Goal: Transaction & Acquisition: Purchase product/service

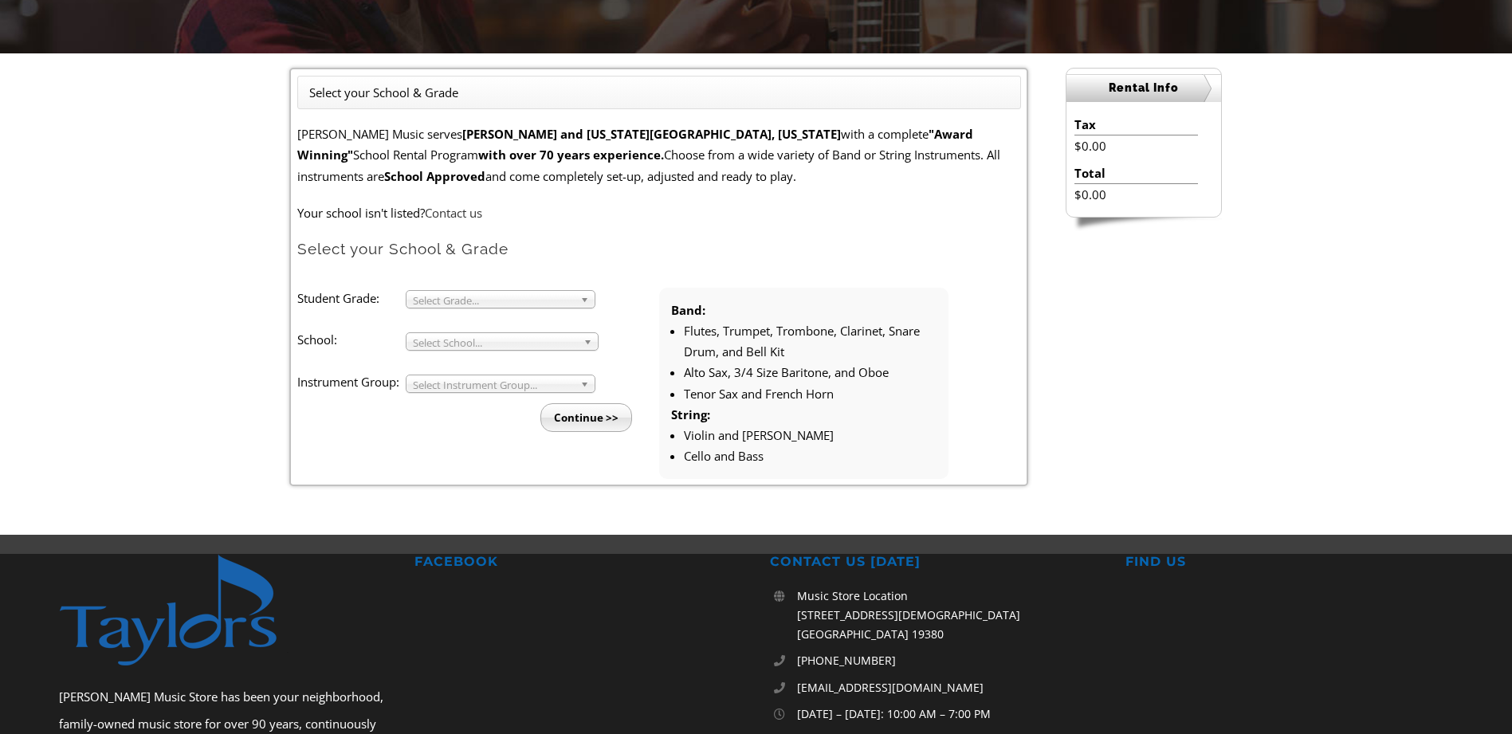
scroll to position [383, 0]
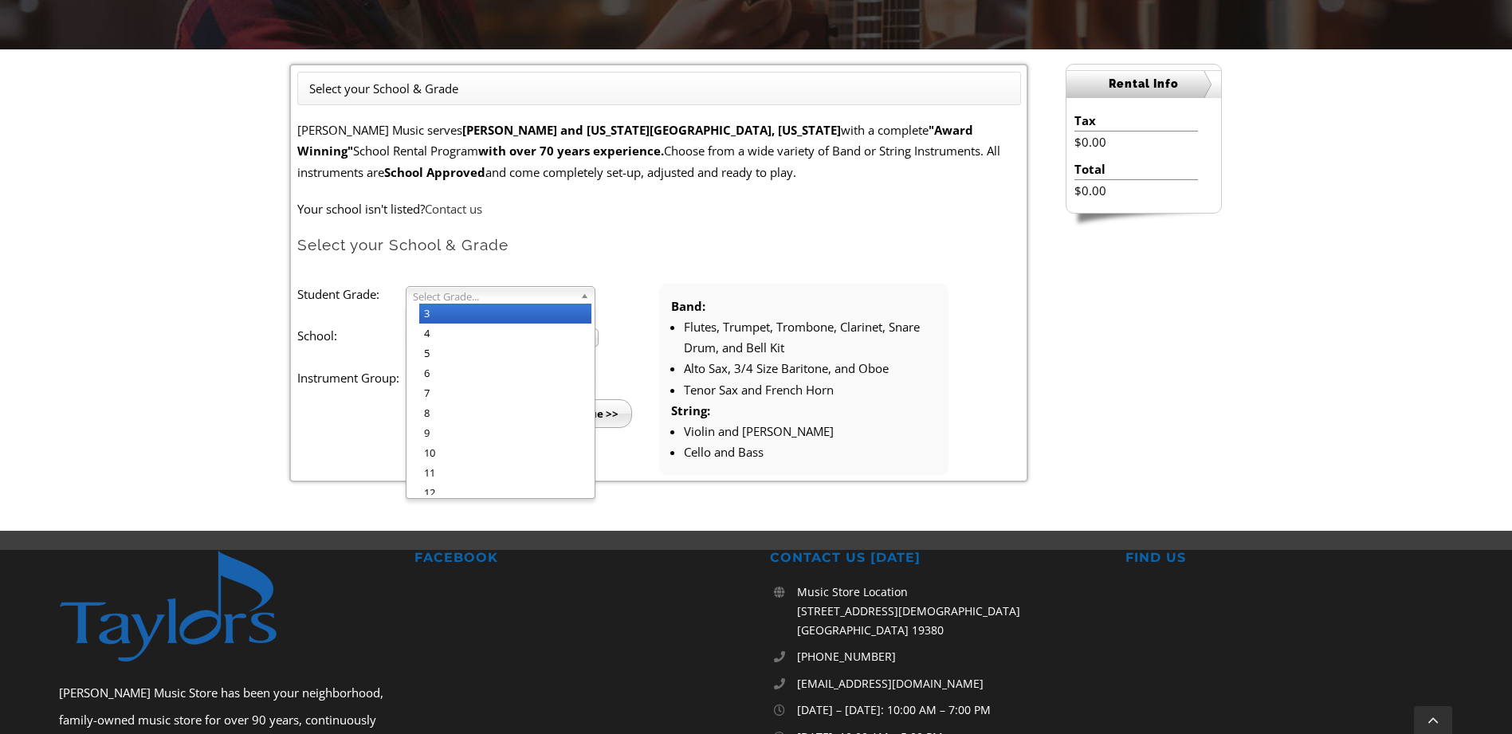
click at [558, 295] on span "Select Grade..." at bounding box center [493, 296] width 161 height 19
click at [445, 362] on li "5" at bounding box center [505, 353] width 172 height 20
click at [471, 342] on span "Select School..." at bounding box center [495, 338] width 164 height 19
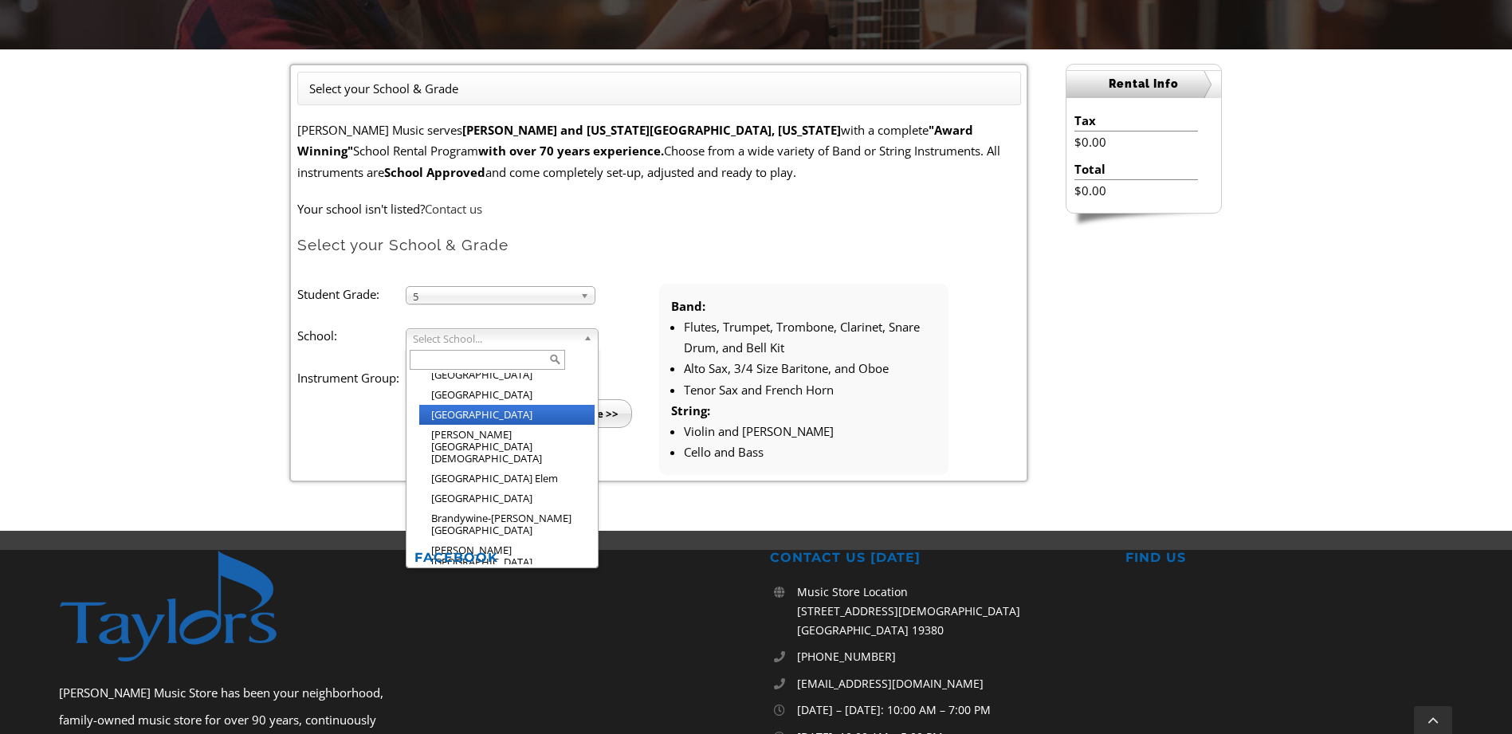
scroll to position [179, 0]
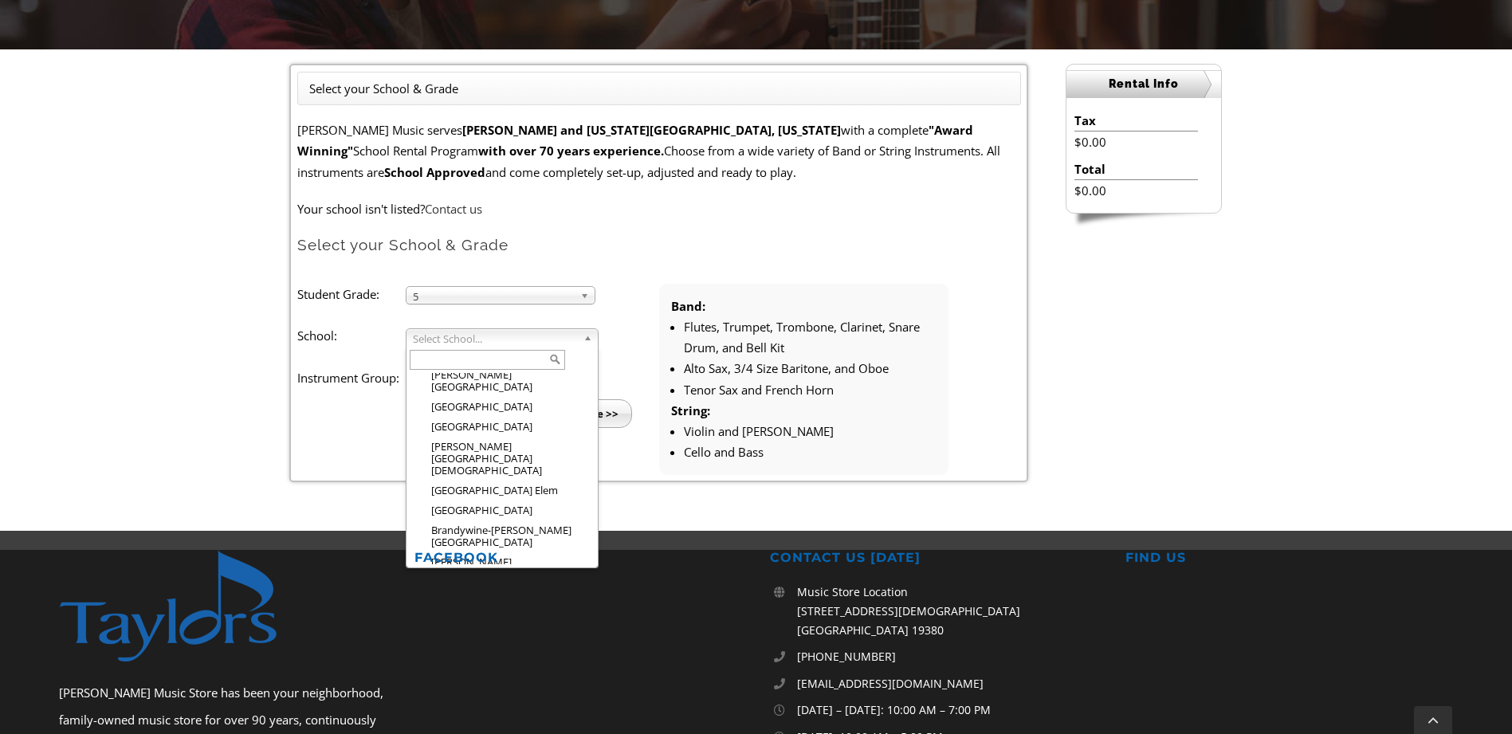
click at [469, 355] on input "text" at bounding box center [487, 360] width 155 height 20
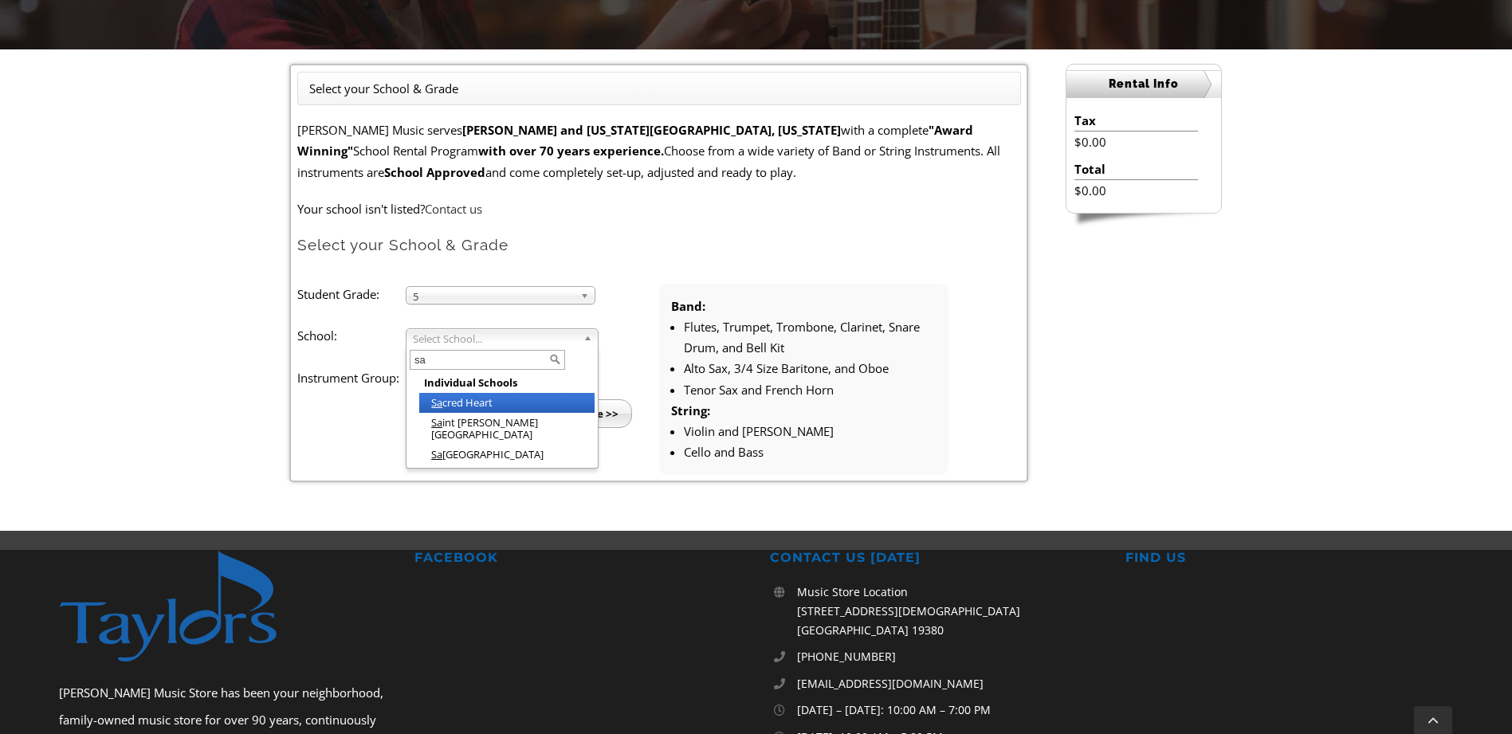
scroll to position [0, 0]
type input "san"
click at [466, 405] on li "San ford School" at bounding box center [506, 403] width 175 height 20
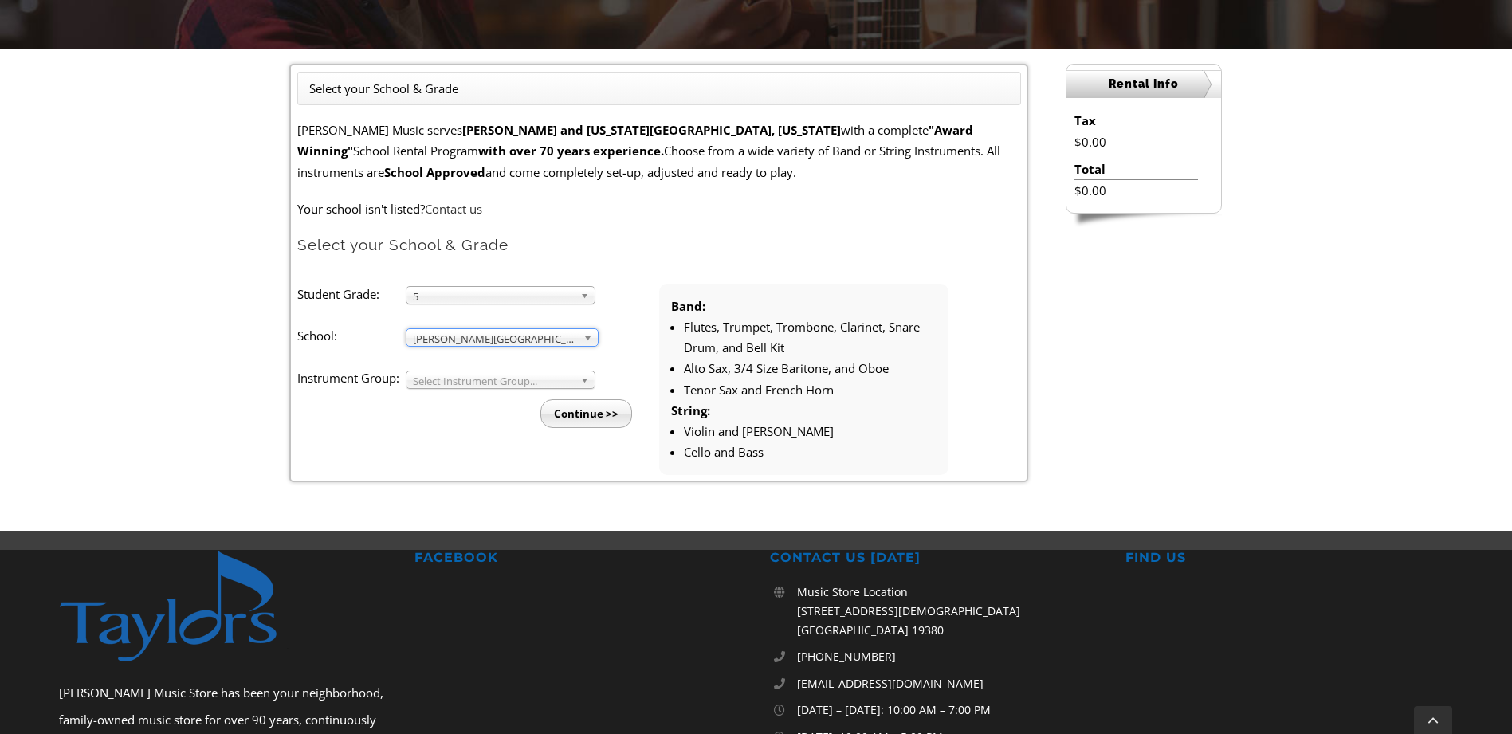
click at [478, 383] on span "Select Instrument Group..." at bounding box center [493, 380] width 161 height 19
click at [461, 417] on li "Strings" at bounding box center [505, 418] width 172 height 20
click at [468, 386] on span "Strings" at bounding box center [493, 380] width 161 height 19
click at [457, 404] on li "Band" at bounding box center [505, 398] width 172 height 20
click at [443, 454] on ul "Student Grade: 3 4 5 6 7 8 9 10 11 12 5 3 4 5 6 7 8 9 10 11 12 School: Arcola M…" at bounding box center [659, 379] width 724 height 191
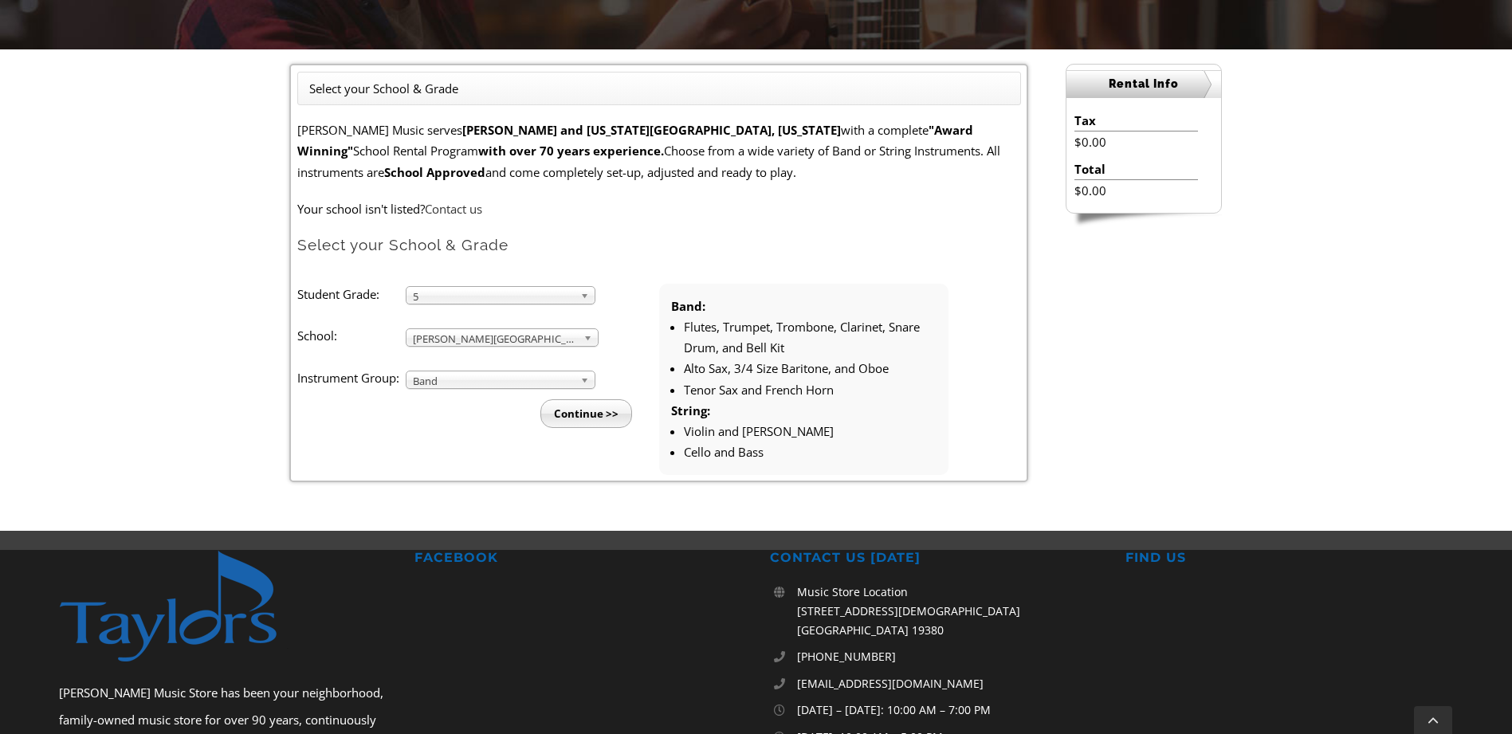
click at [572, 415] on input "Continue >>" at bounding box center [586, 413] width 92 height 29
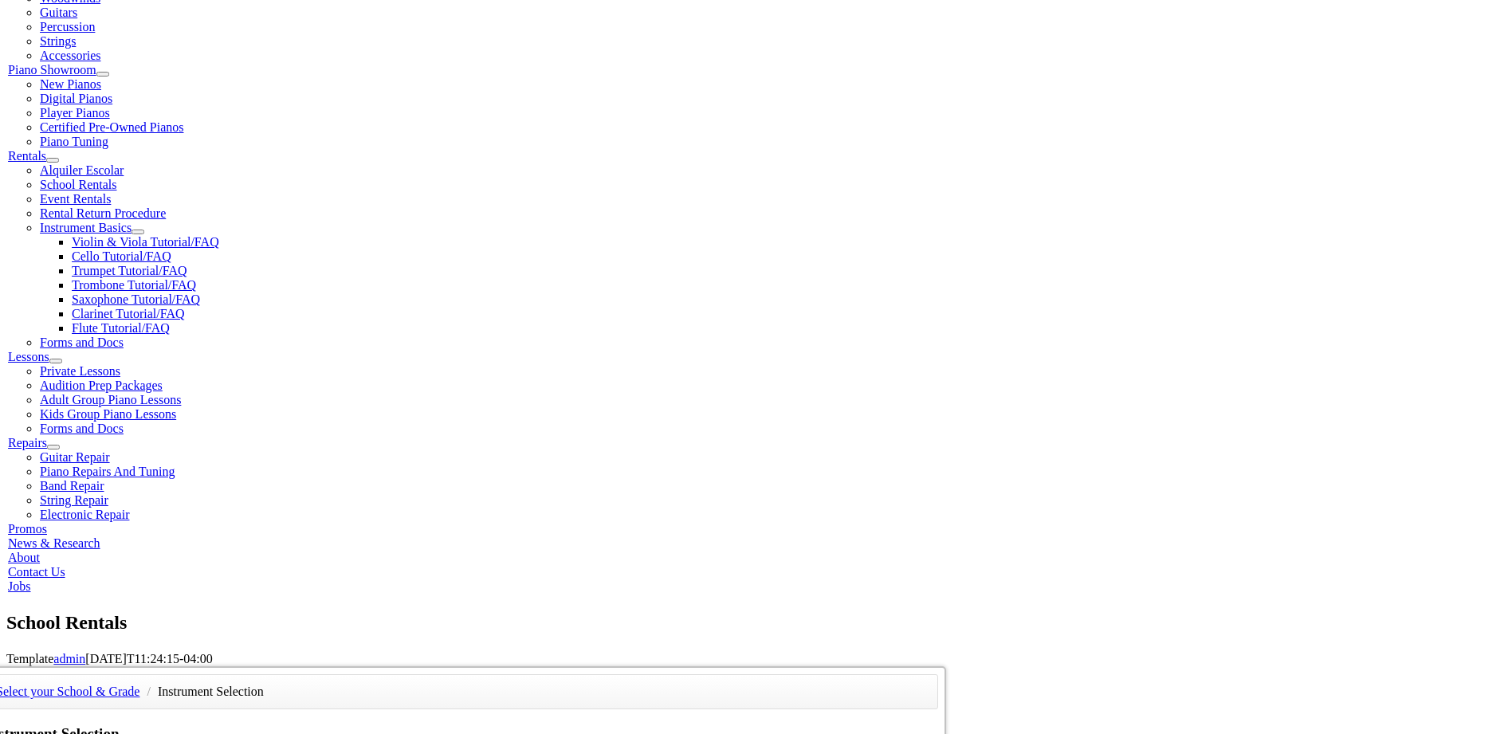
scroll to position [383, 0]
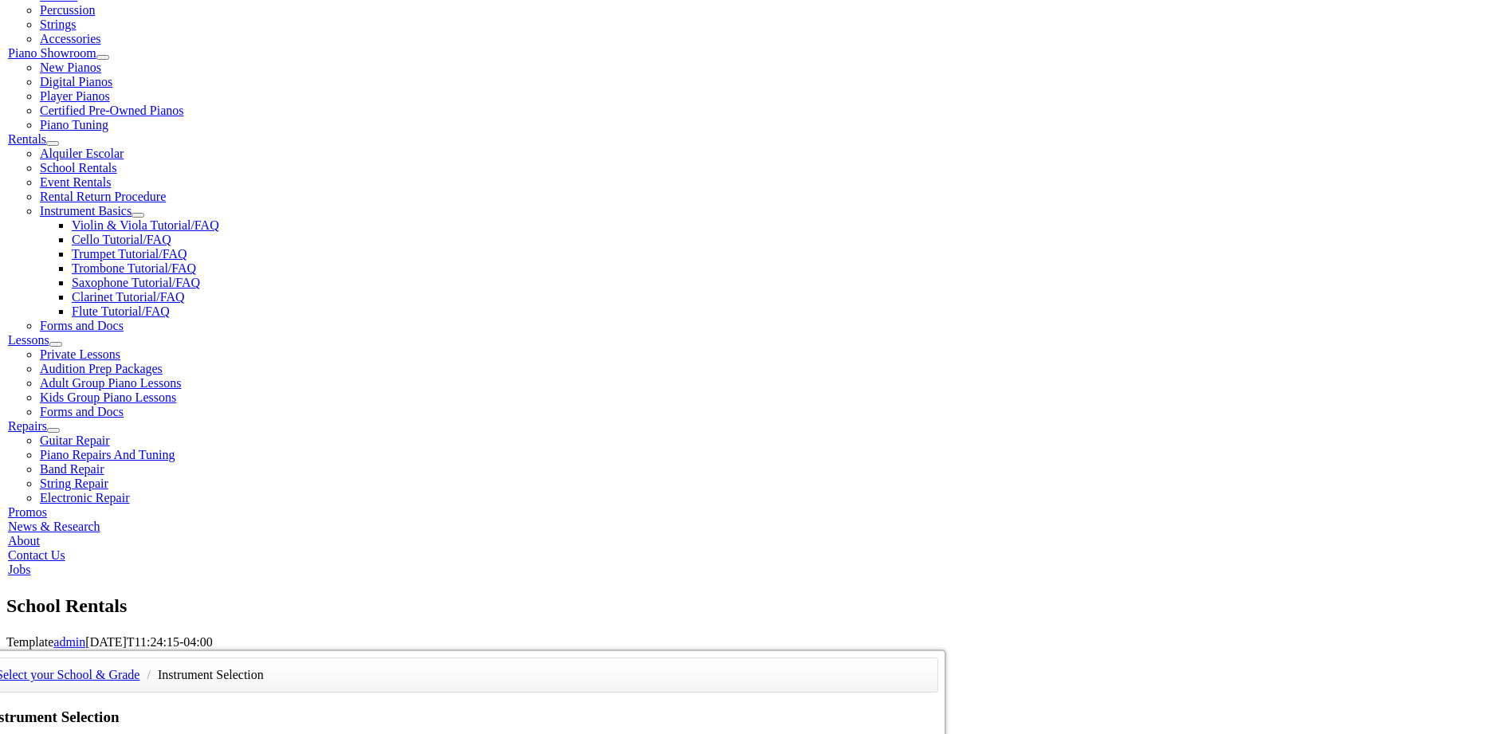
scroll to position [478, 0]
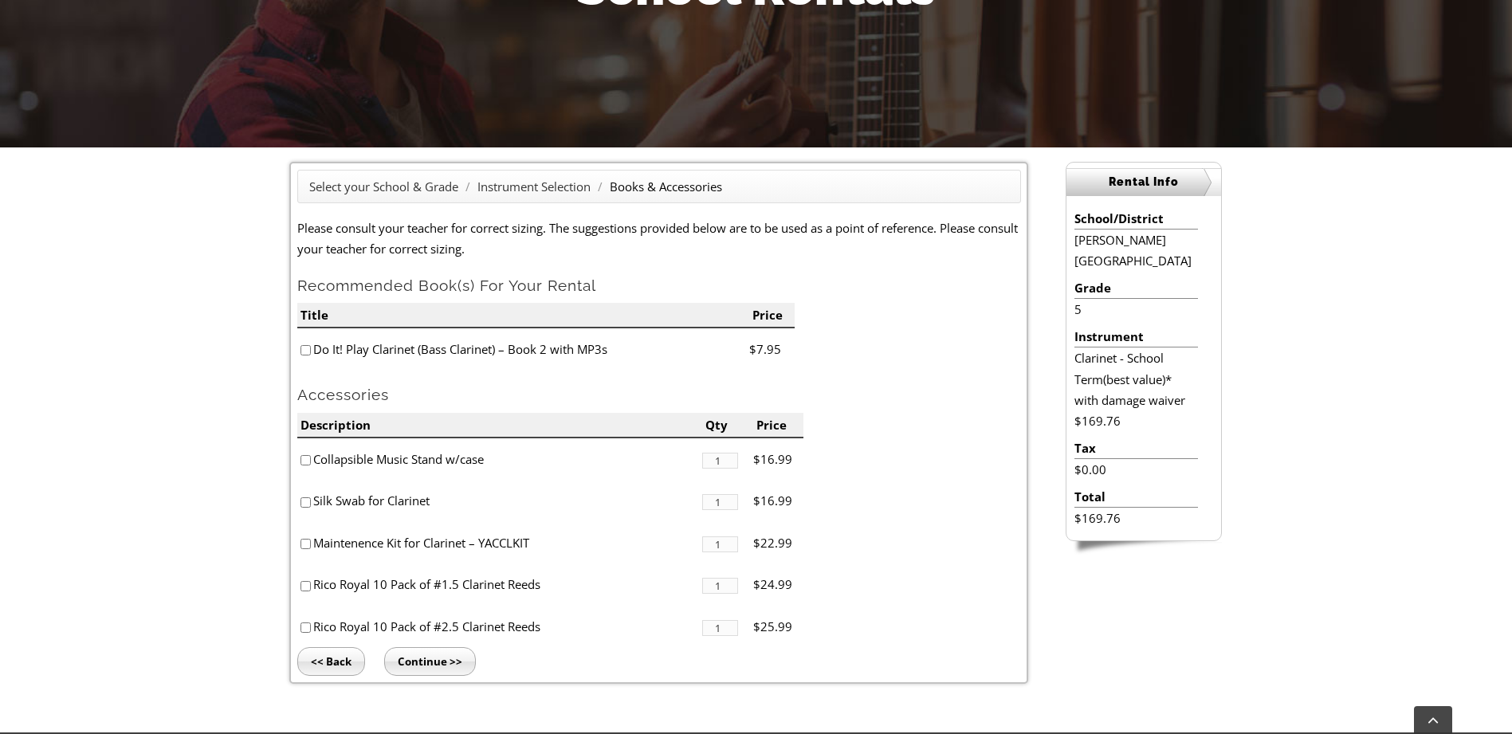
scroll to position [287, 0]
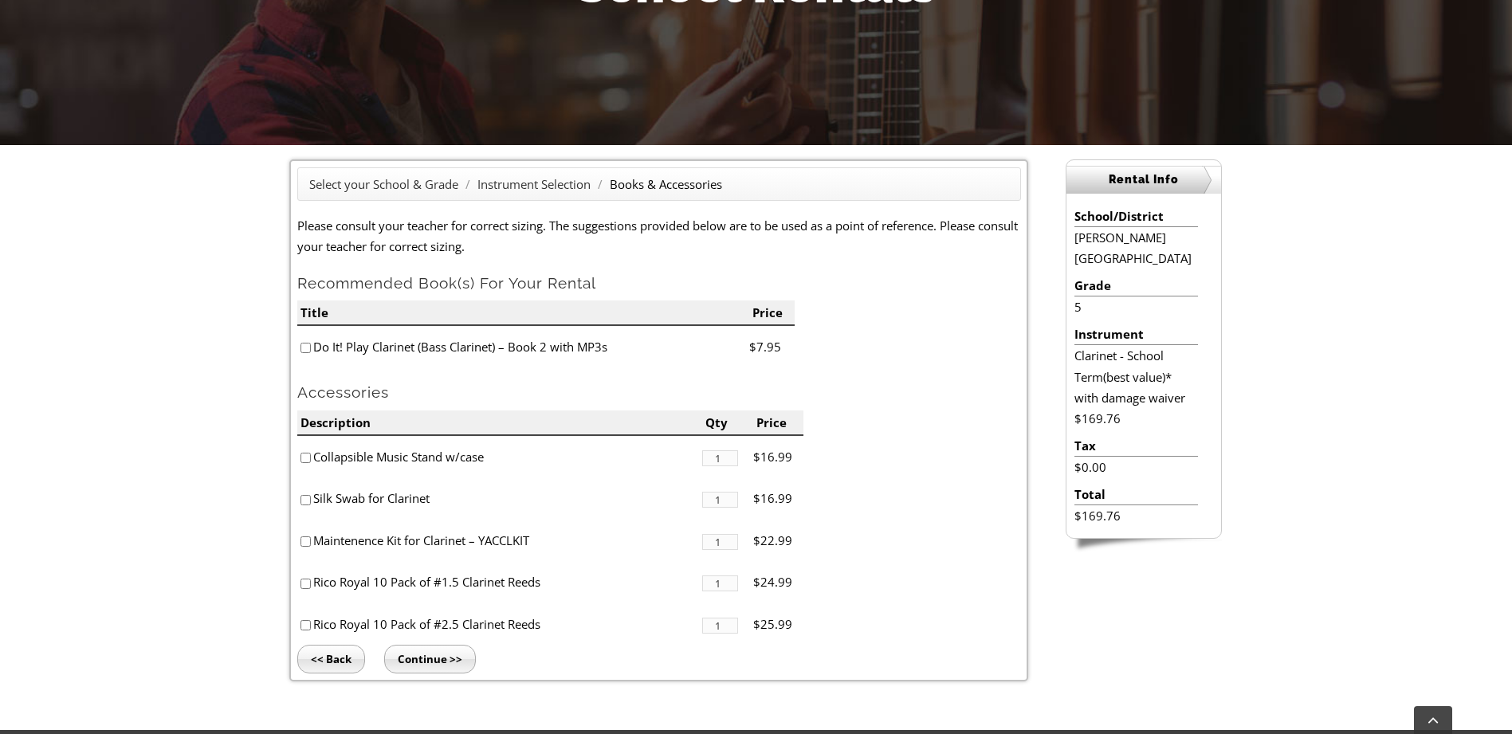
click at [413, 665] on input "Continue >>" at bounding box center [430, 659] width 92 height 29
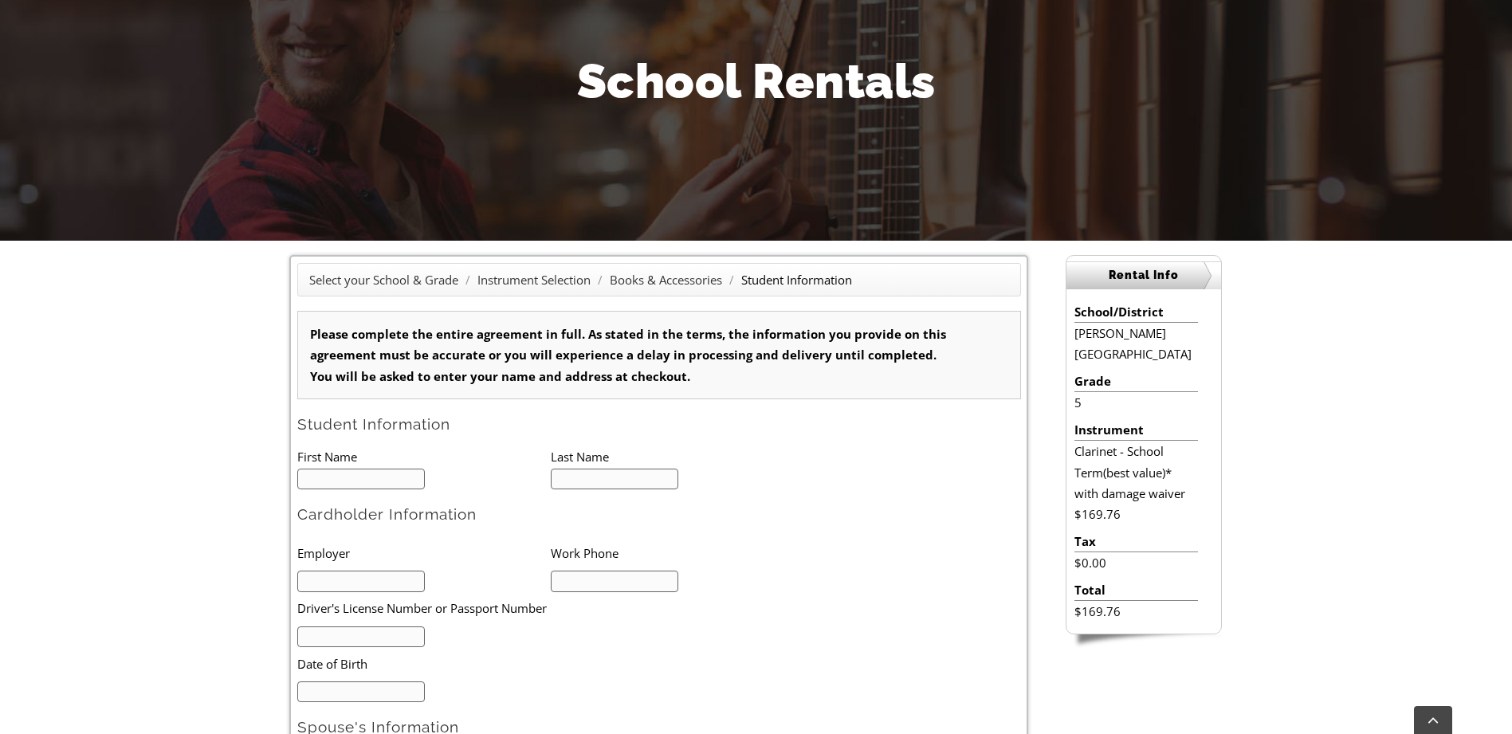
scroll to position [287, 0]
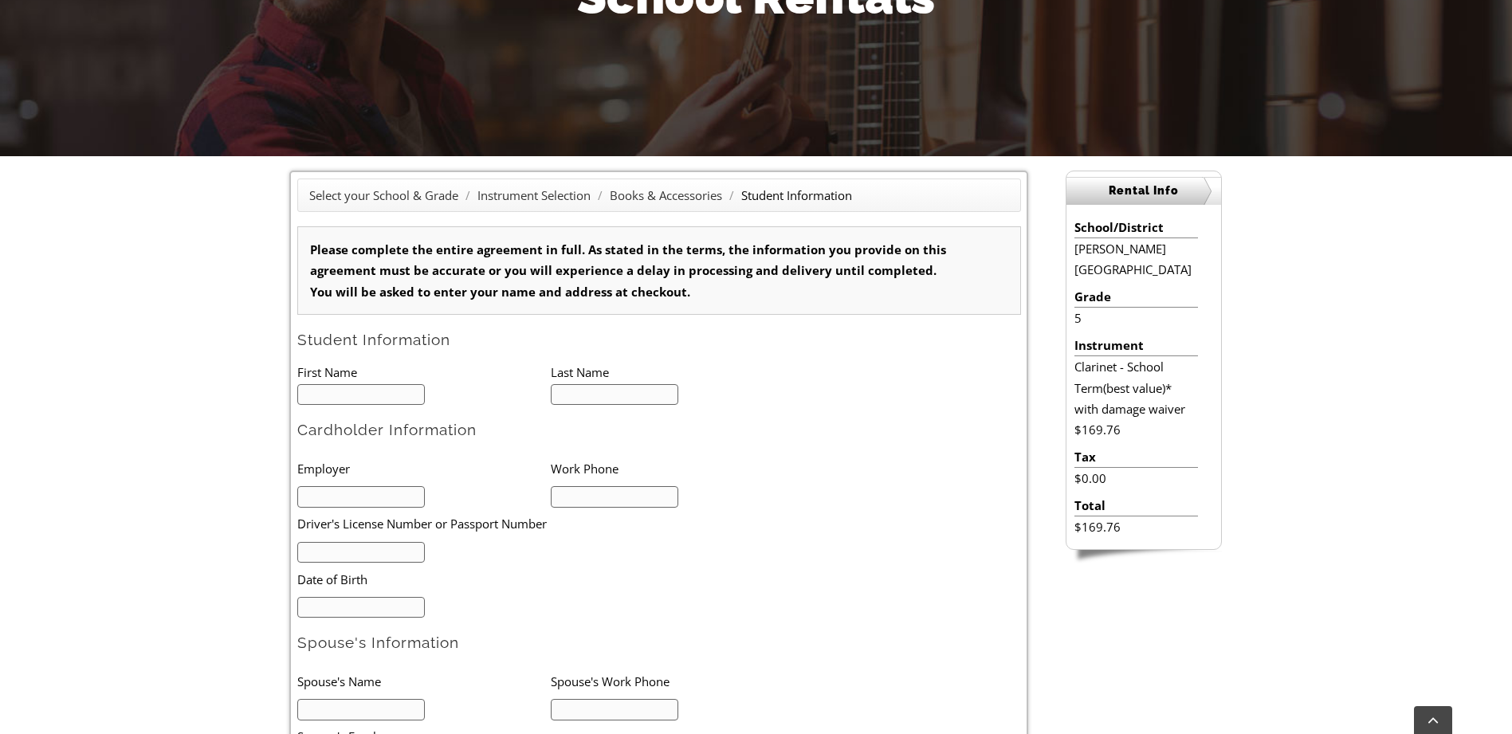
type input "1"
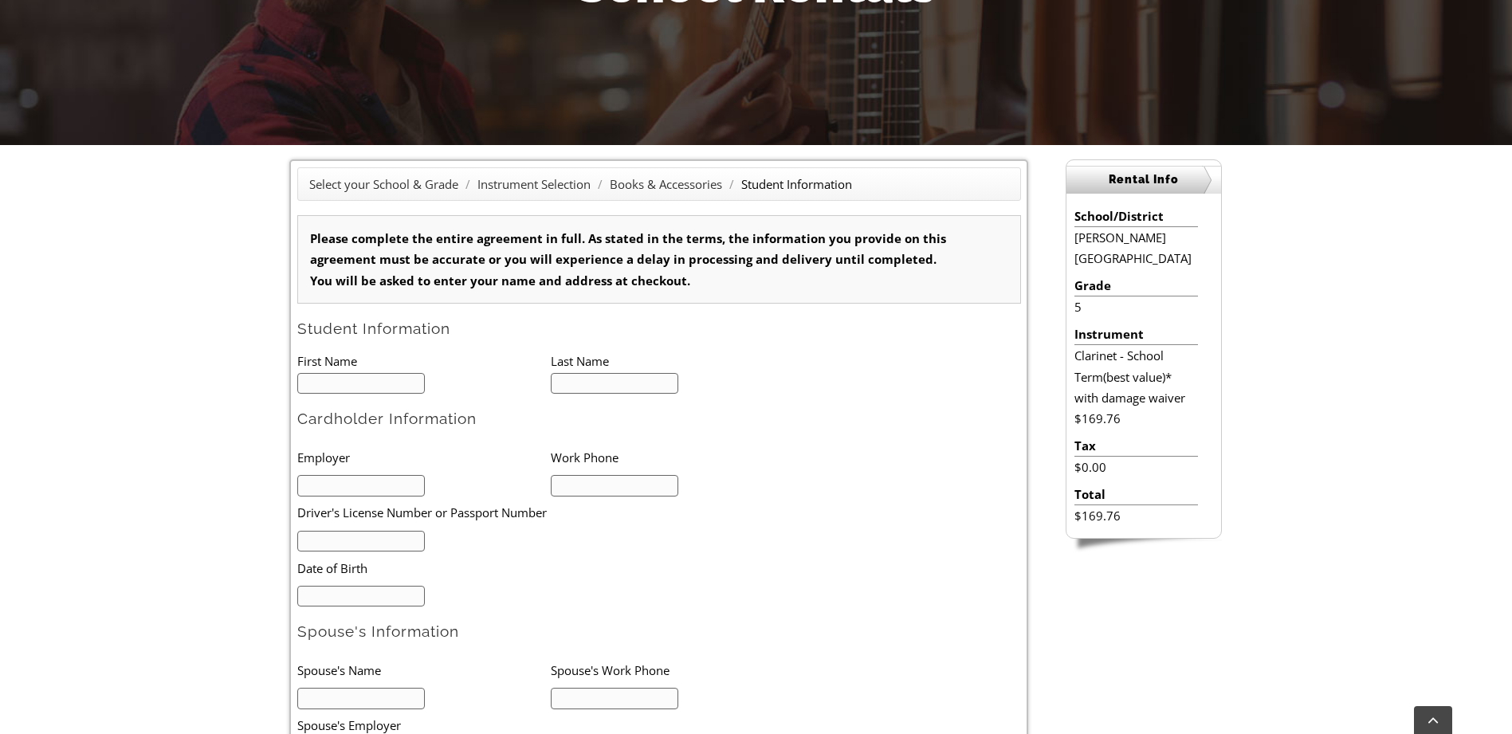
scroll to position [1, 0]
click at [365, 393] on body "Skip to content 800.291.9700 800.291.9700 Search for:  My Account My Cart Togg…" at bounding box center [756, 706] width 1512 height 1987
type input "Zoe"
type input "Frentzel"
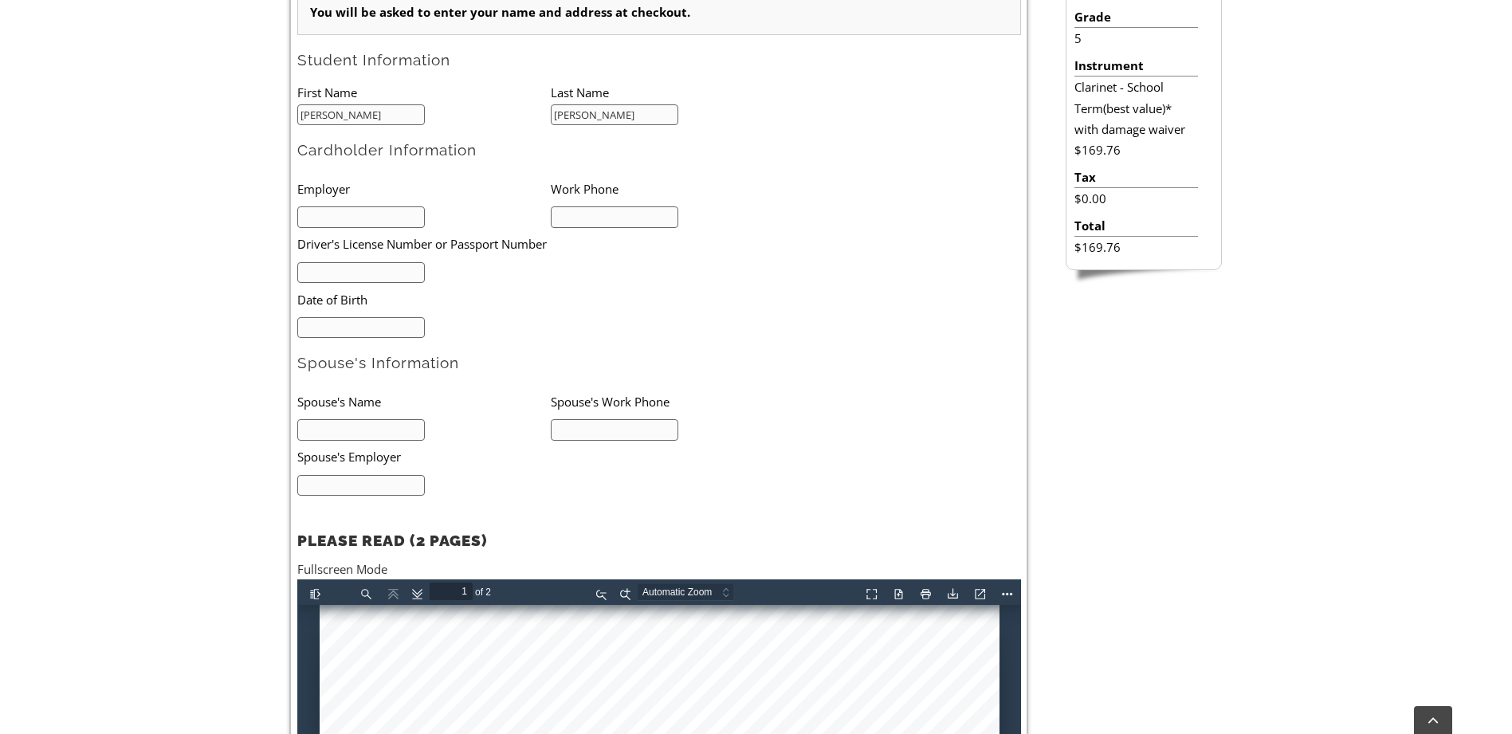
scroll to position [669, 0]
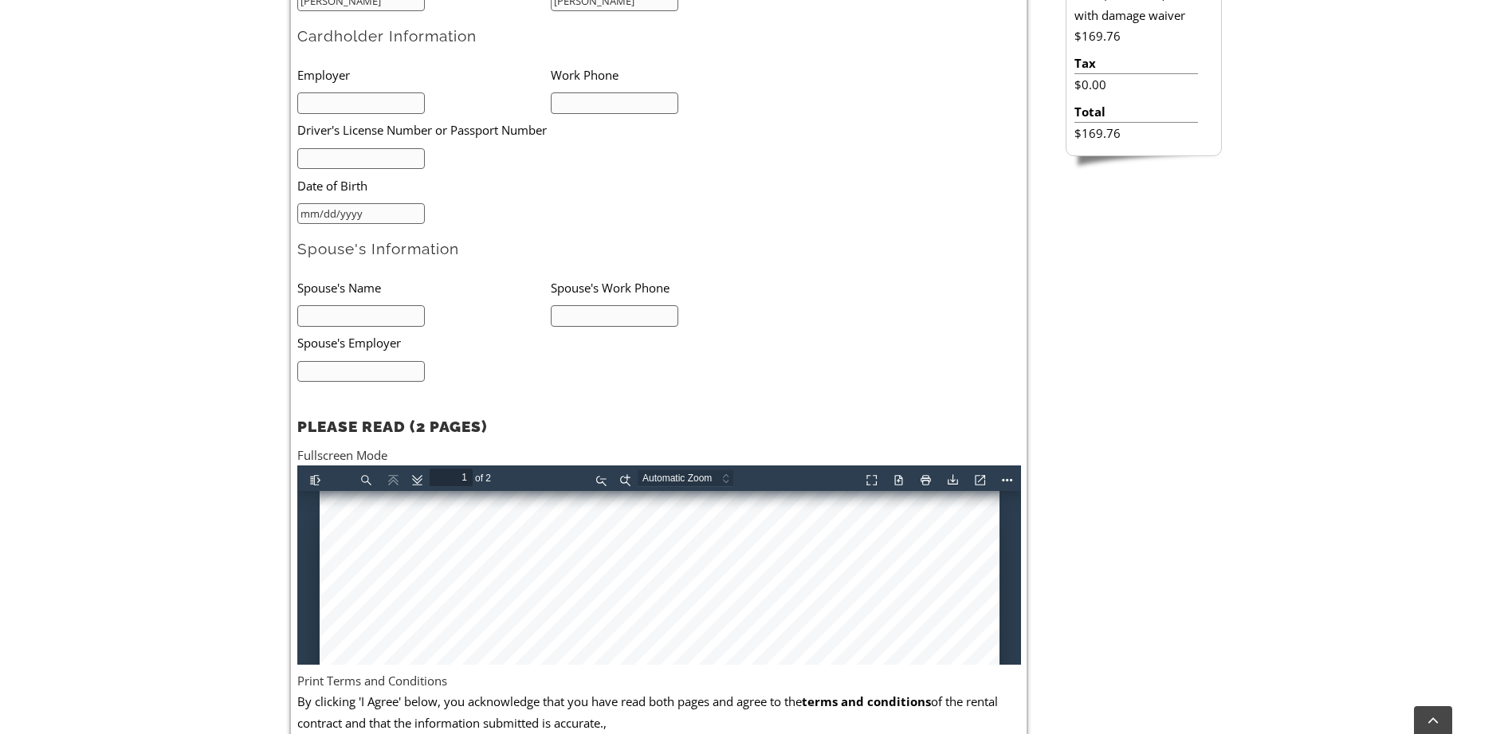
click at [309, 212] on input "mm/dd/yyyy" at bounding box center [361, 214] width 128 height 22
type input "06/26/1982"
click at [391, 160] on input "text" at bounding box center [361, 159] width 128 height 22
type input "1262960"
click at [587, 106] on input "text" at bounding box center [615, 103] width 128 height 22
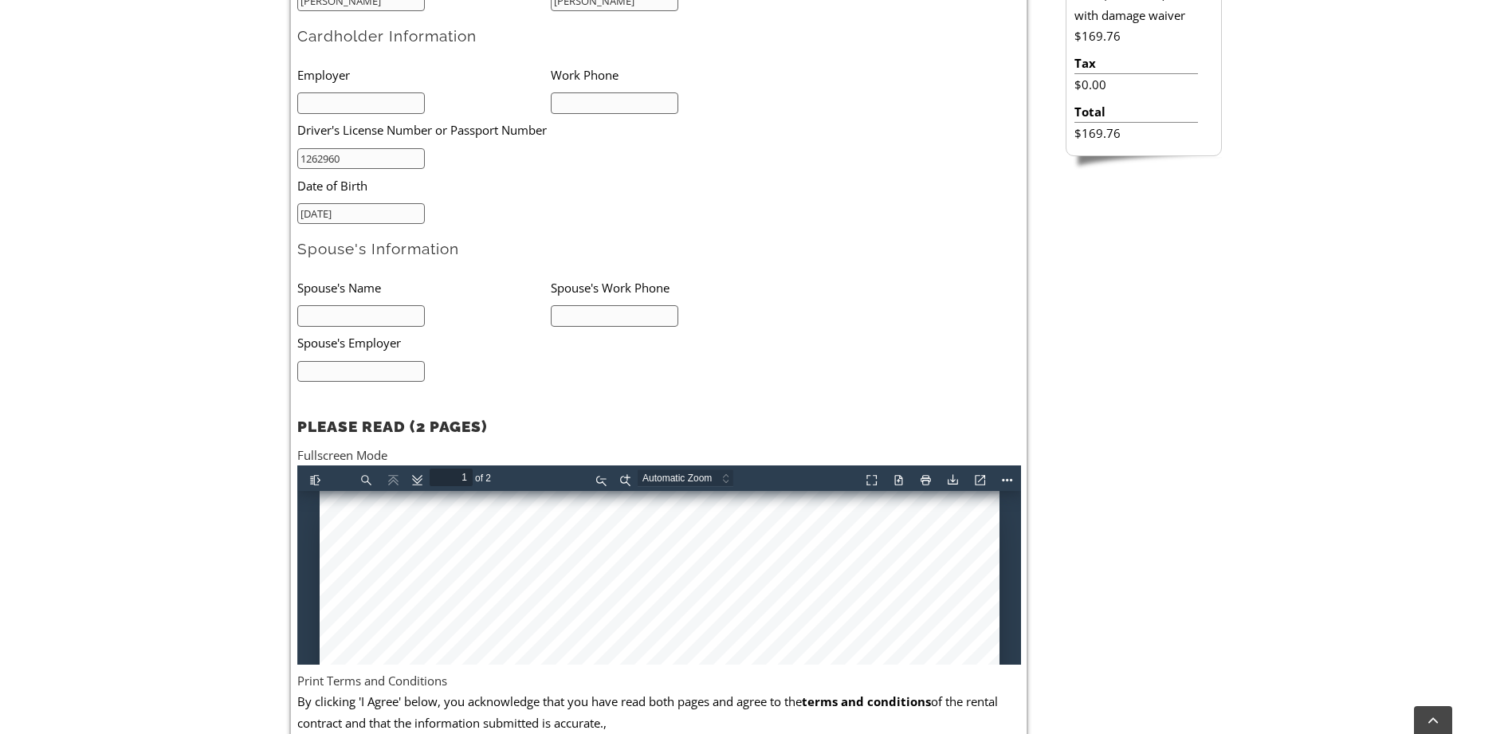
type input "5402395264"
click at [394, 104] on input "text" at bounding box center [361, 103] width 128 height 22
type input "Agilent Technologies"
click at [207, 246] on div "Select your School & Grade / Instrument Selection / Books & Accessories / Stude…" at bounding box center [756, 298] width 1512 height 1070
click at [341, 316] on input "text" at bounding box center [361, 316] width 128 height 22
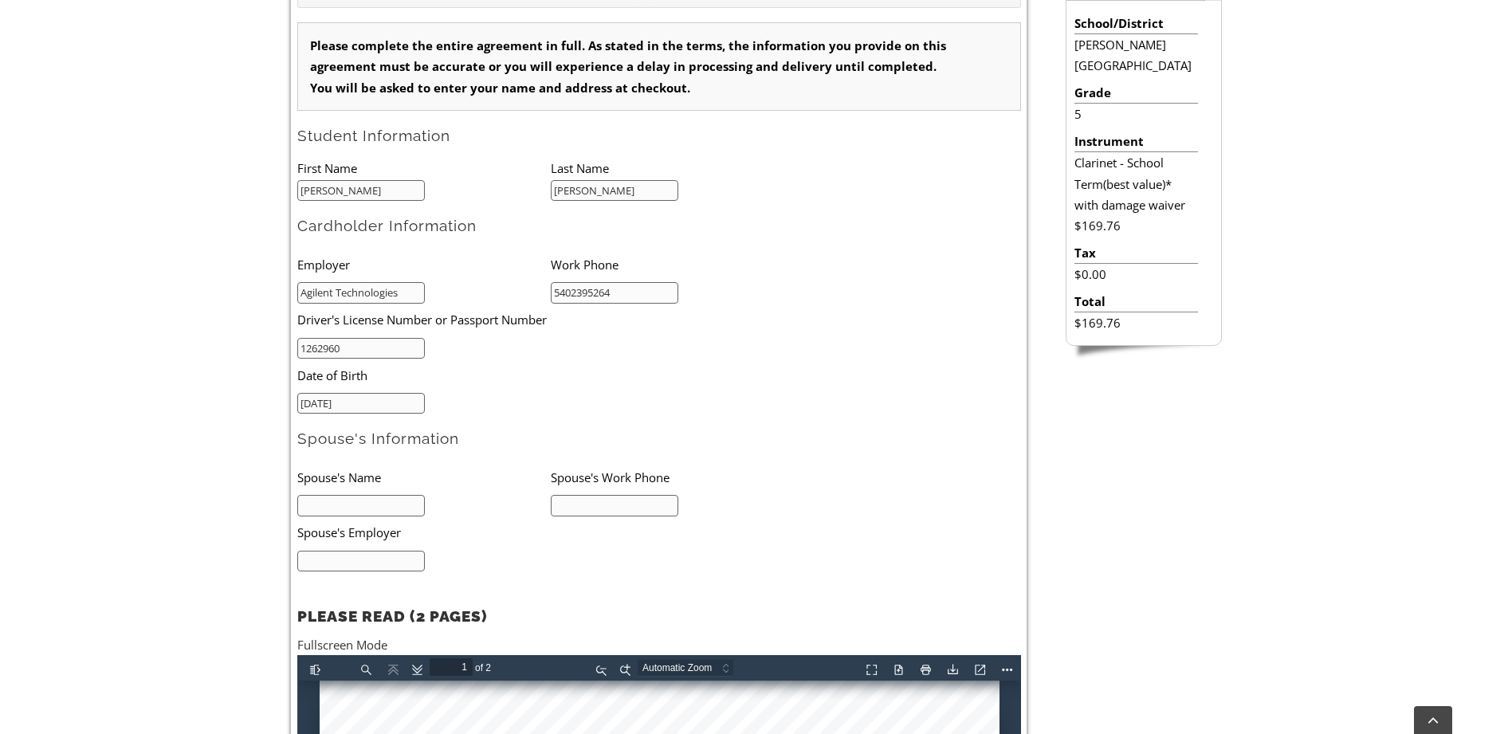
scroll to position [478, 0]
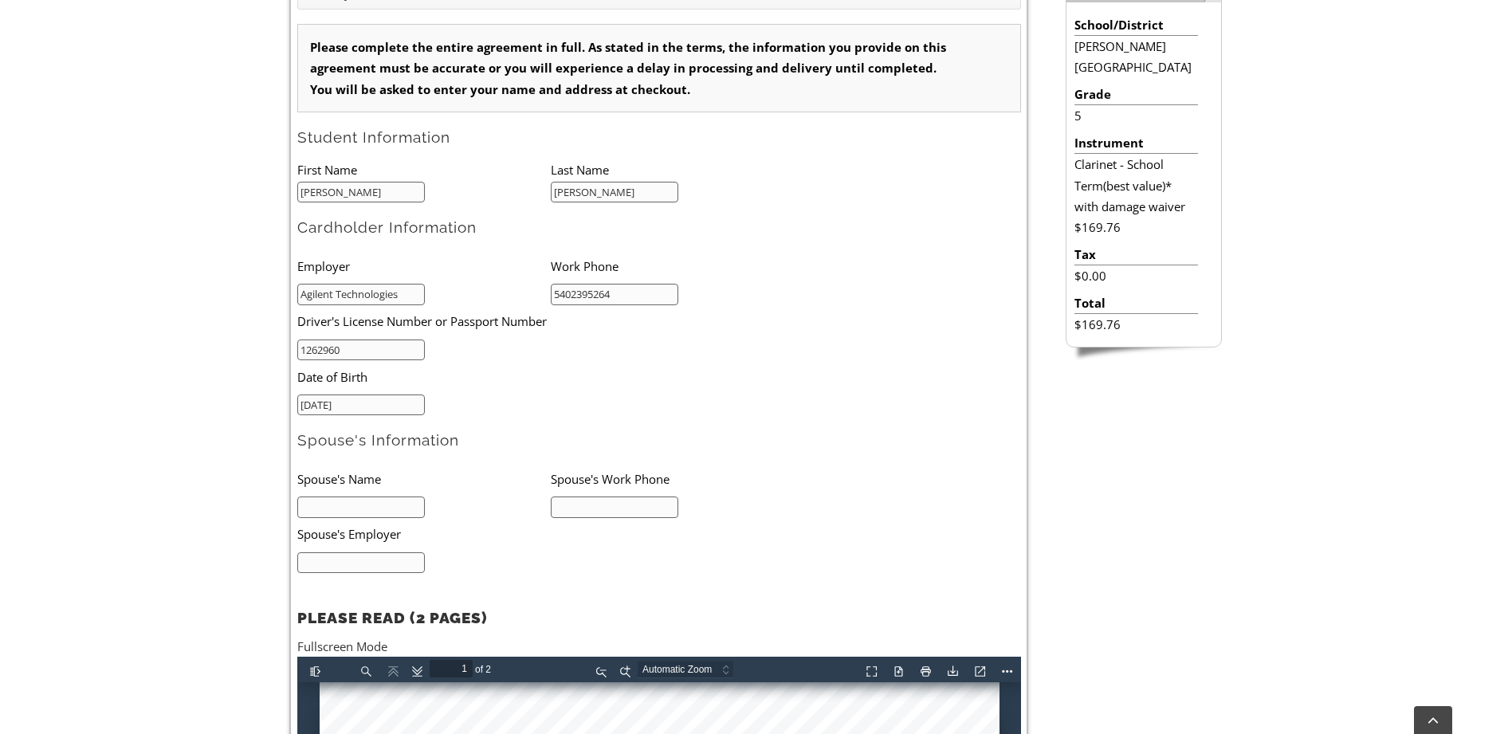
click at [374, 508] on input "text" at bounding box center [361, 507] width 128 height 22
type input "Kristen Frentzel"
click at [333, 558] on input "text" at bounding box center [361, 563] width 128 height 22
drag, startPoint x: 415, startPoint y: 299, endPoint x: 276, endPoint y: 296, distance: 139.5
click at [276, 296] on div "Select your School & Grade / Instrument Selection / Books & Accessories / Stude…" at bounding box center [658, 472] width 775 height 1008
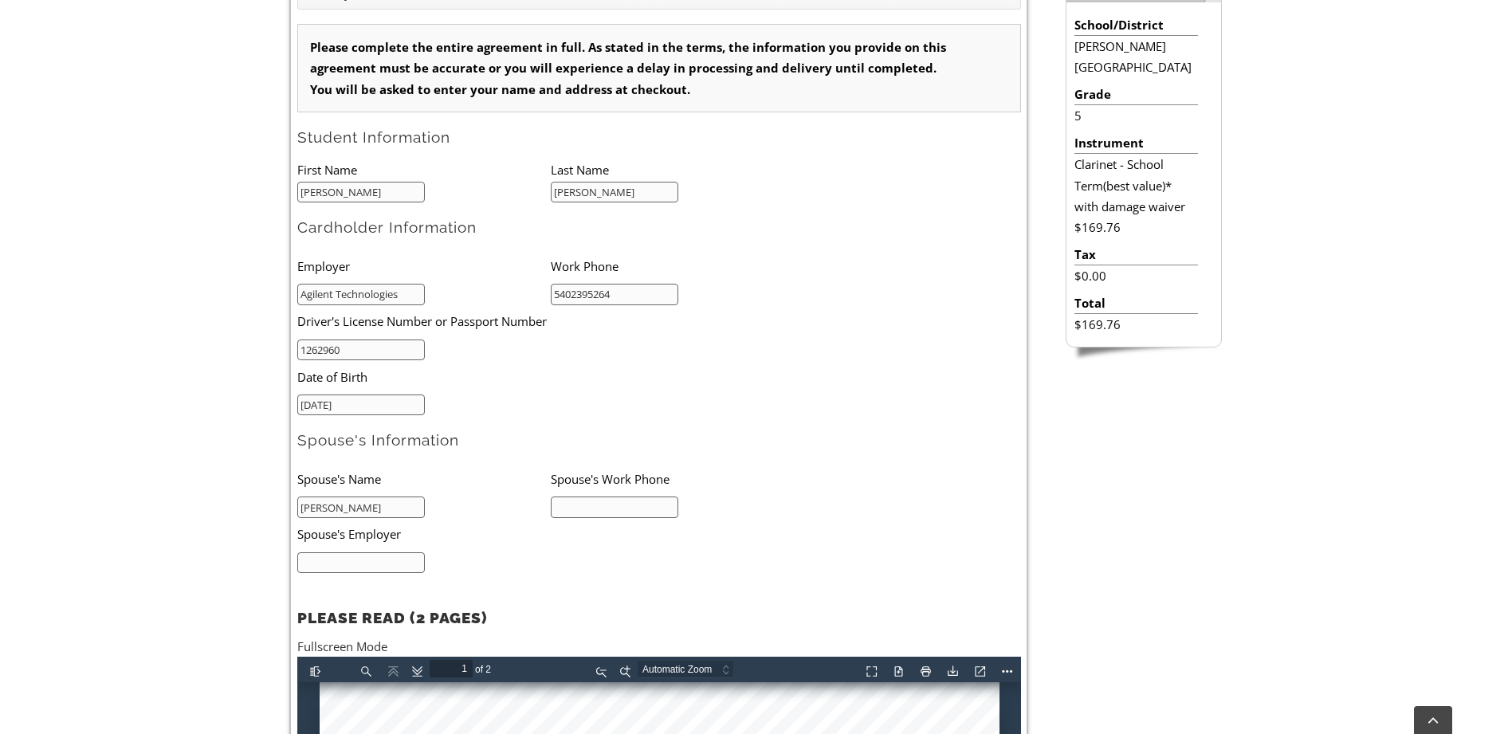
click at [327, 567] on input "text" at bounding box center [361, 563] width 128 height 22
type input "Brandywine Conservancy"
click at [631, 515] on input "text" at bounding box center [615, 507] width 128 height 22
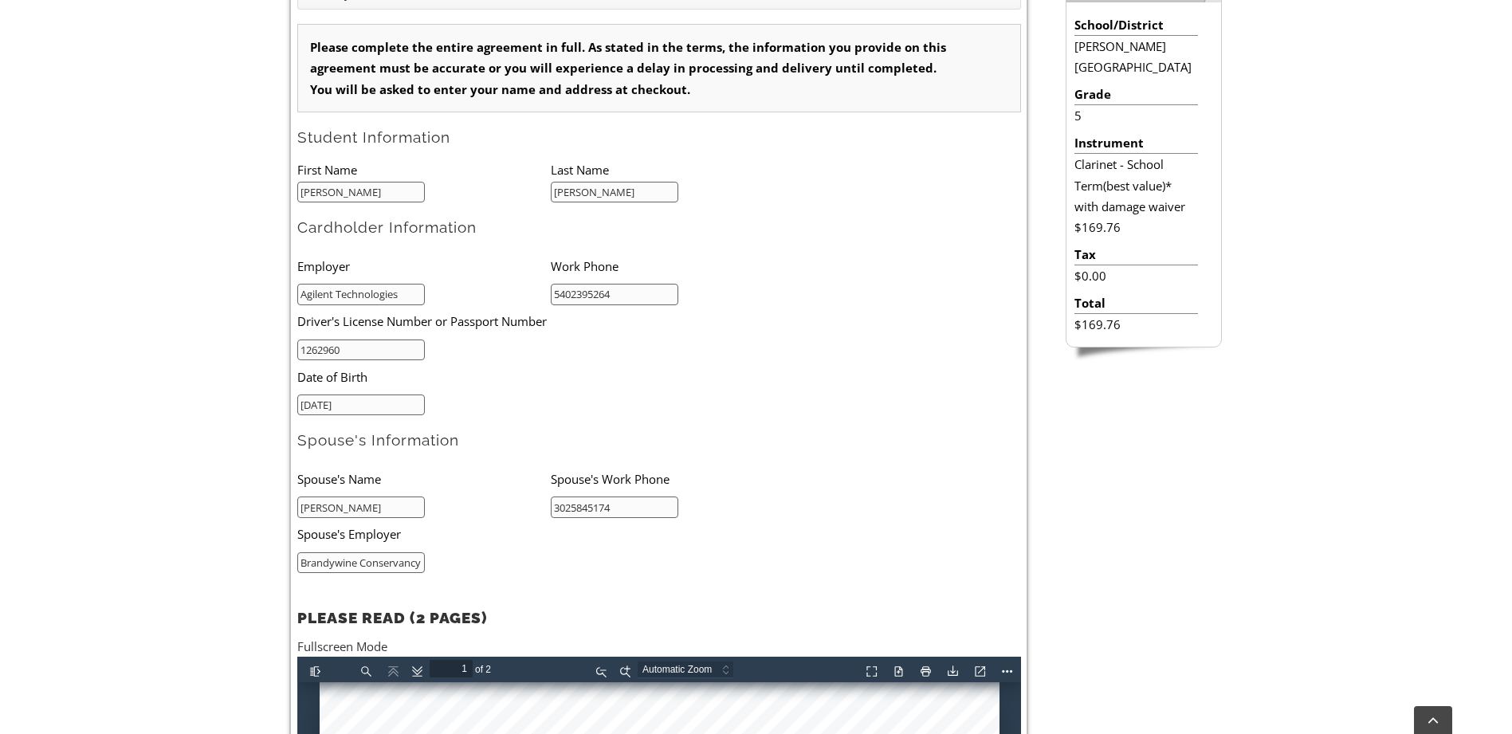
type input "3025845174"
click at [747, 432] on h2 "Spouse's Information" at bounding box center [659, 440] width 724 height 20
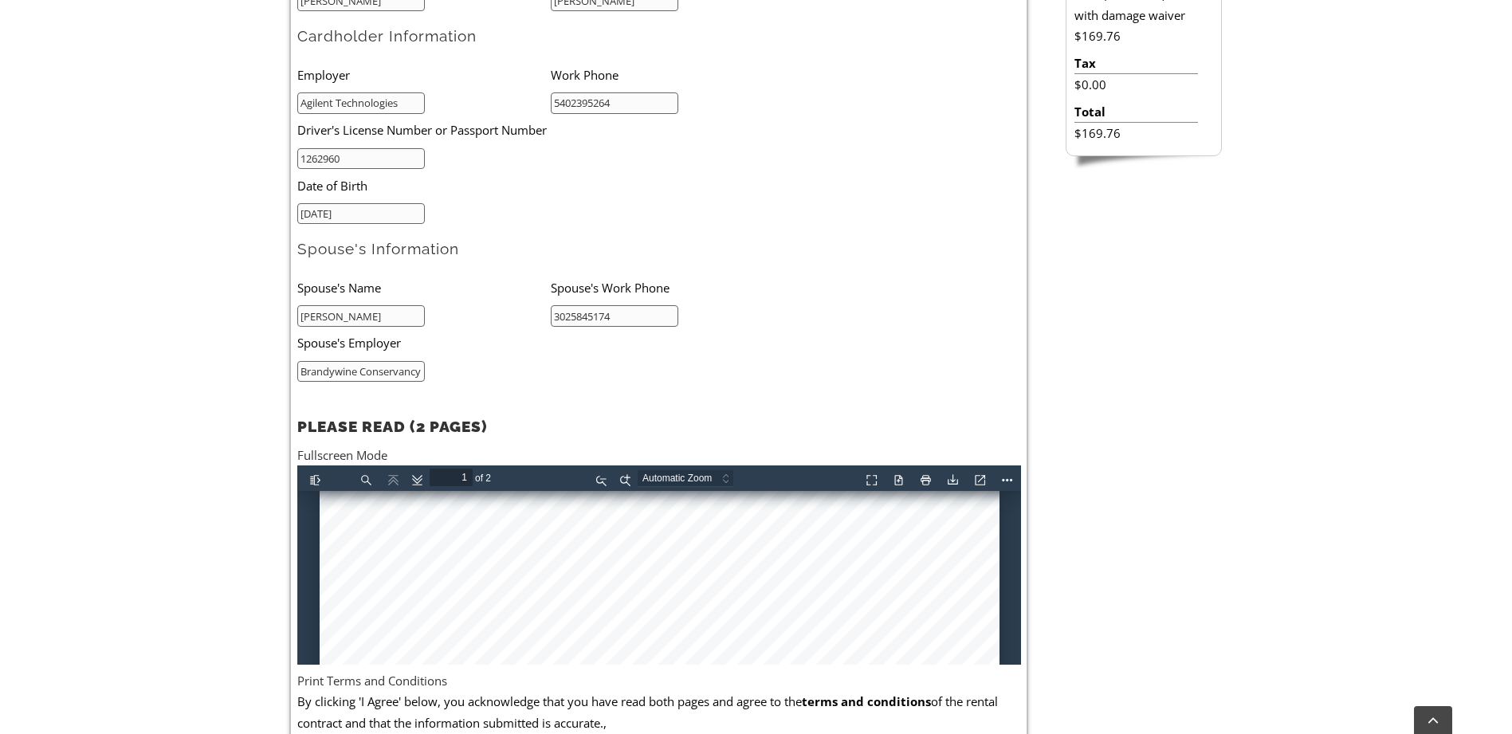
scroll to position [288, 0]
type input "2"
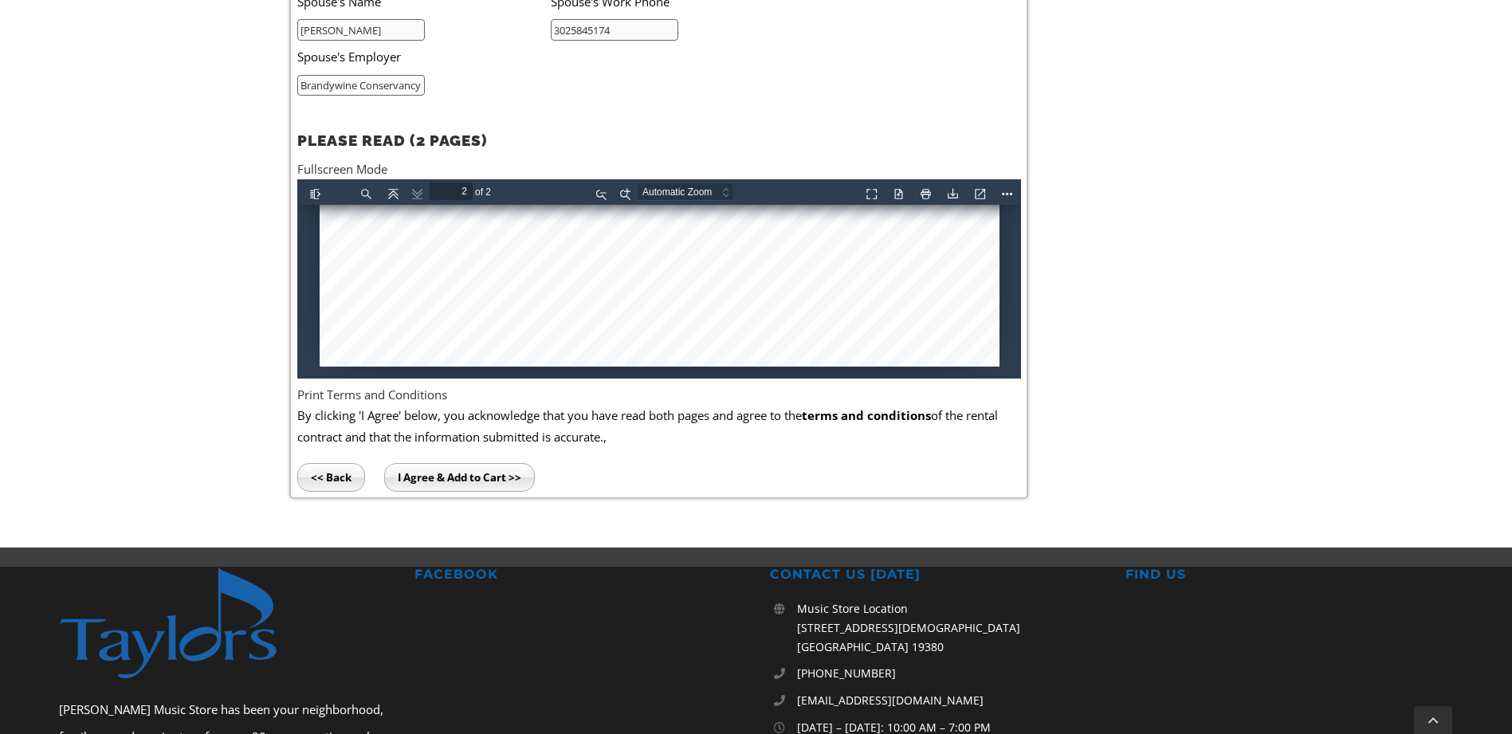
scroll to position [956, 0]
click at [422, 473] on input "I Agree & Add to Cart >>" at bounding box center [459, 476] width 151 height 29
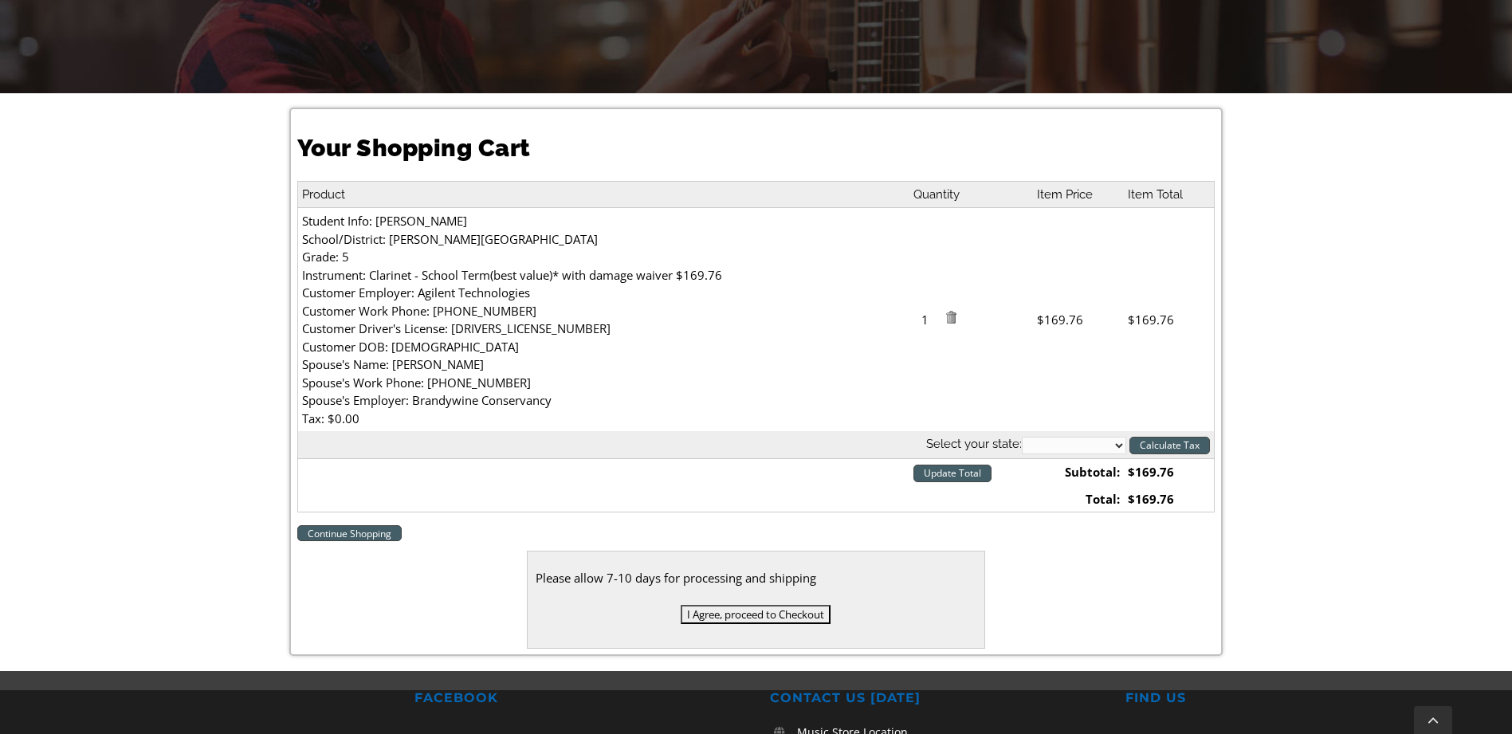
scroll to position [383, 0]
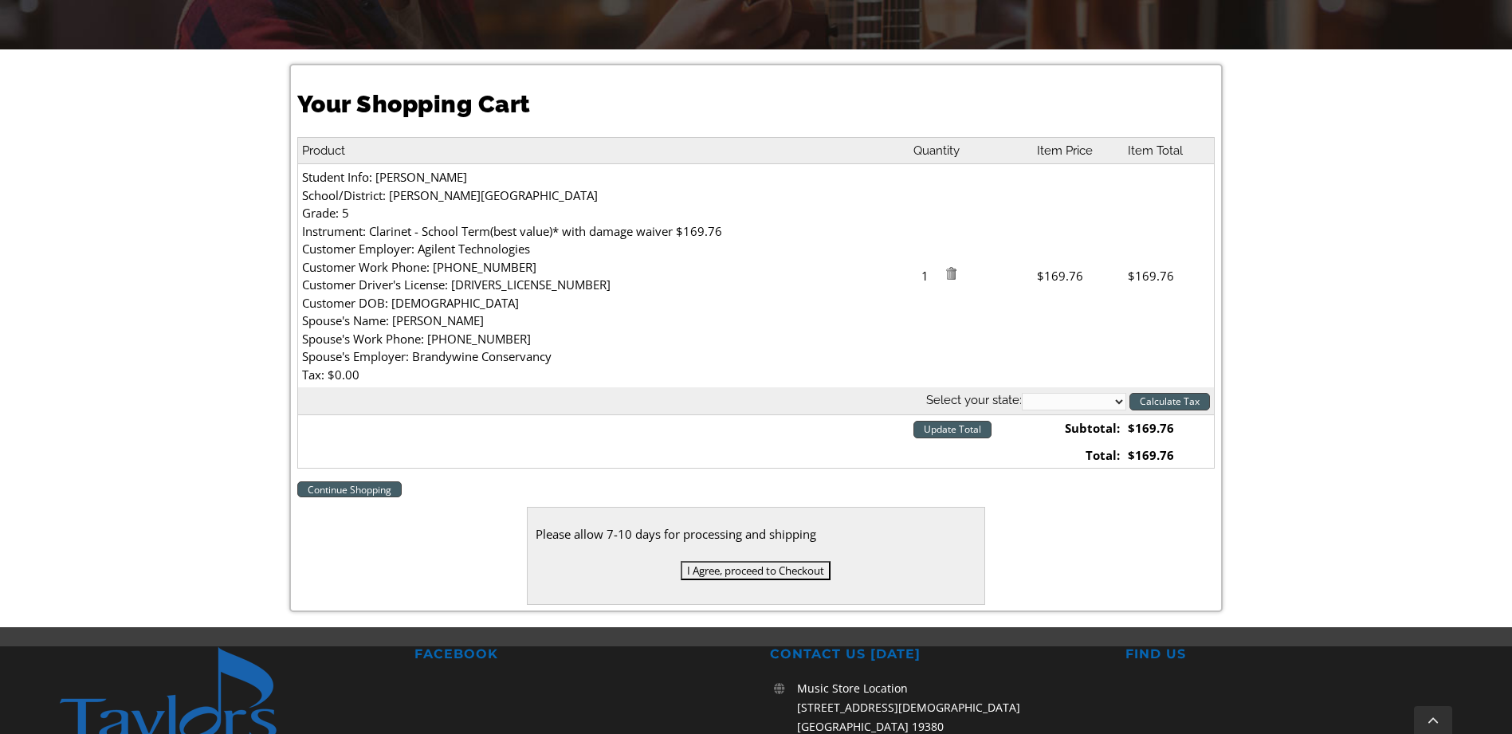
select select "DE"
click at [1022, 393] on select "Alabama Alaska Arizona Arkansas California Colorado Connecticut Delaware D. C. …" at bounding box center [1074, 402] width 104 height 18
click at [1174, 398] on input "Calculate Tax" at bounding box center [1169, 402] width 80 height 18
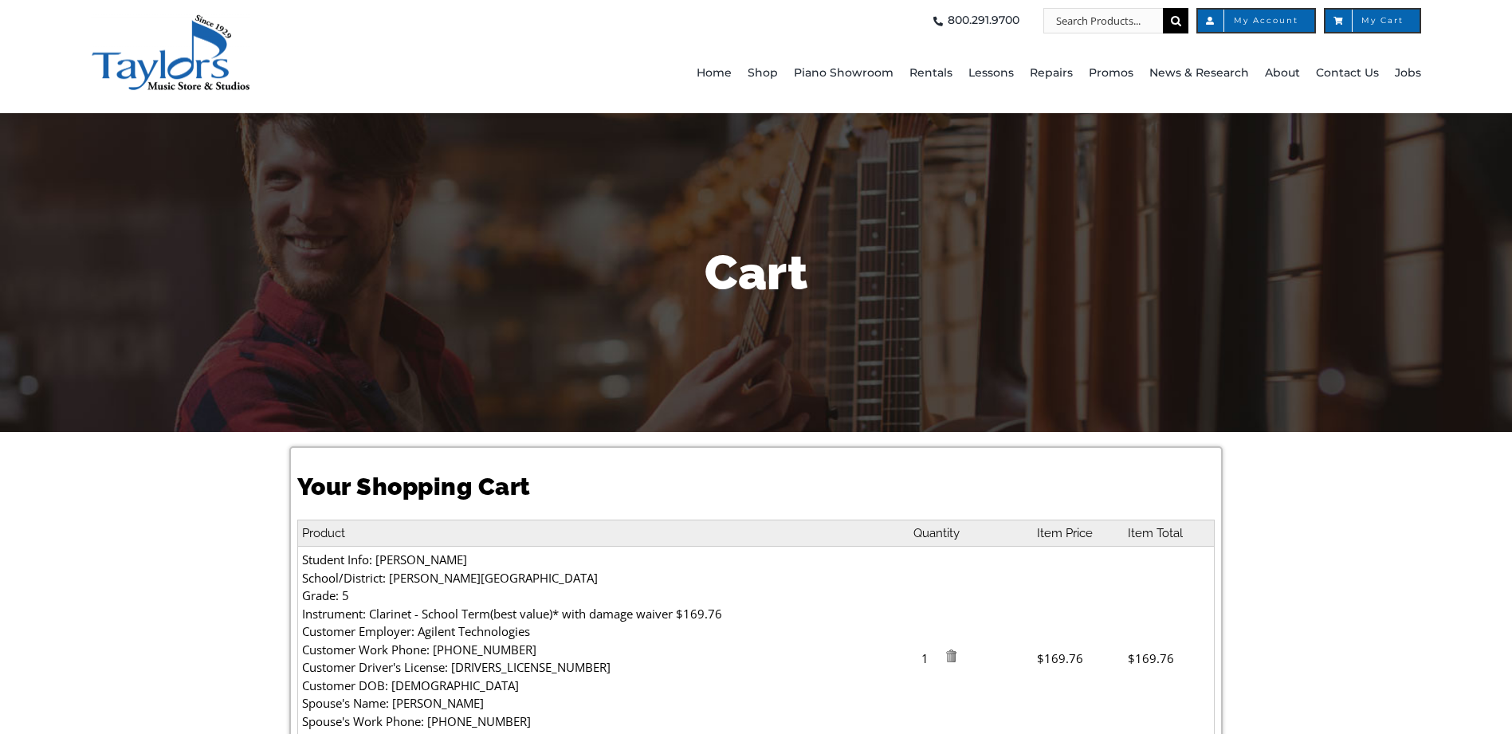
select select "DE"
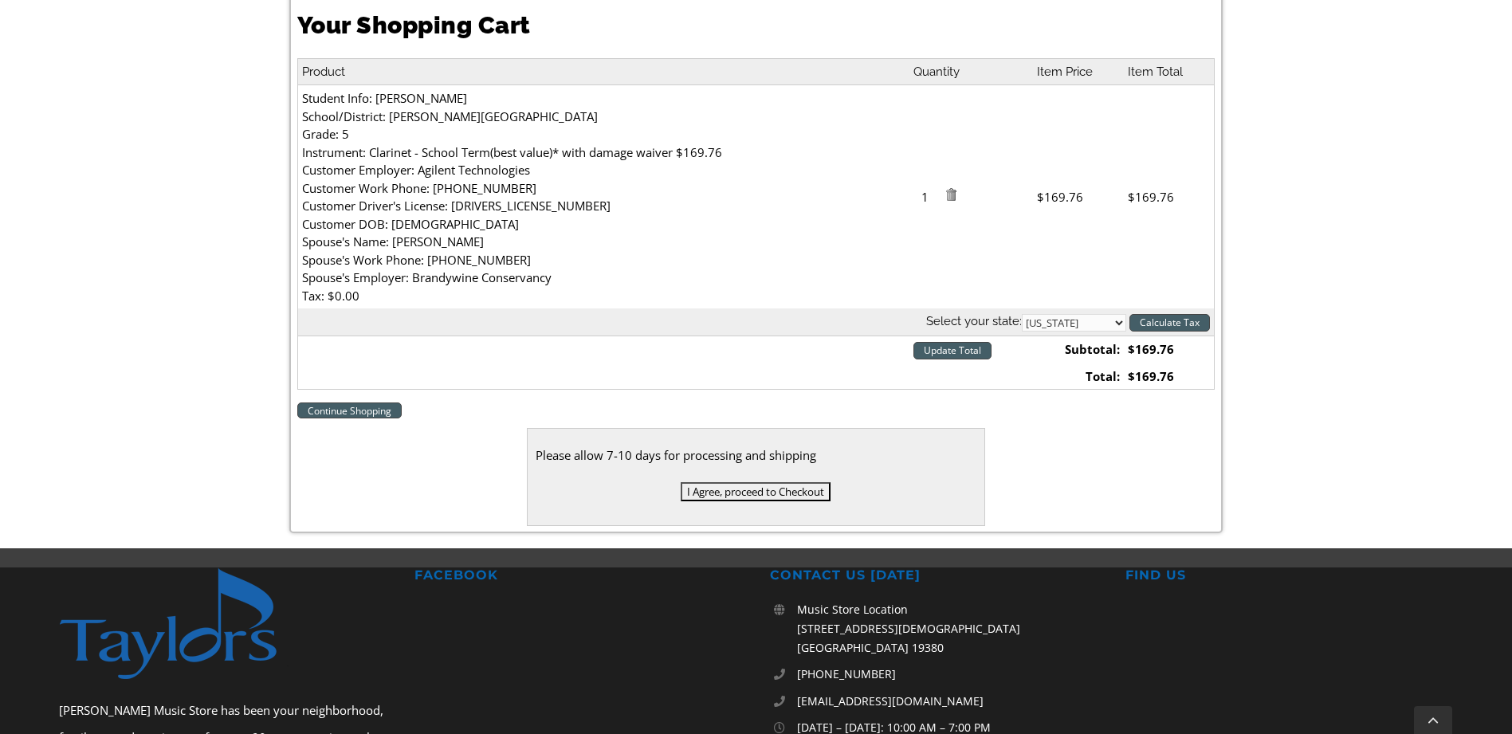
scroll to position [478, 0]
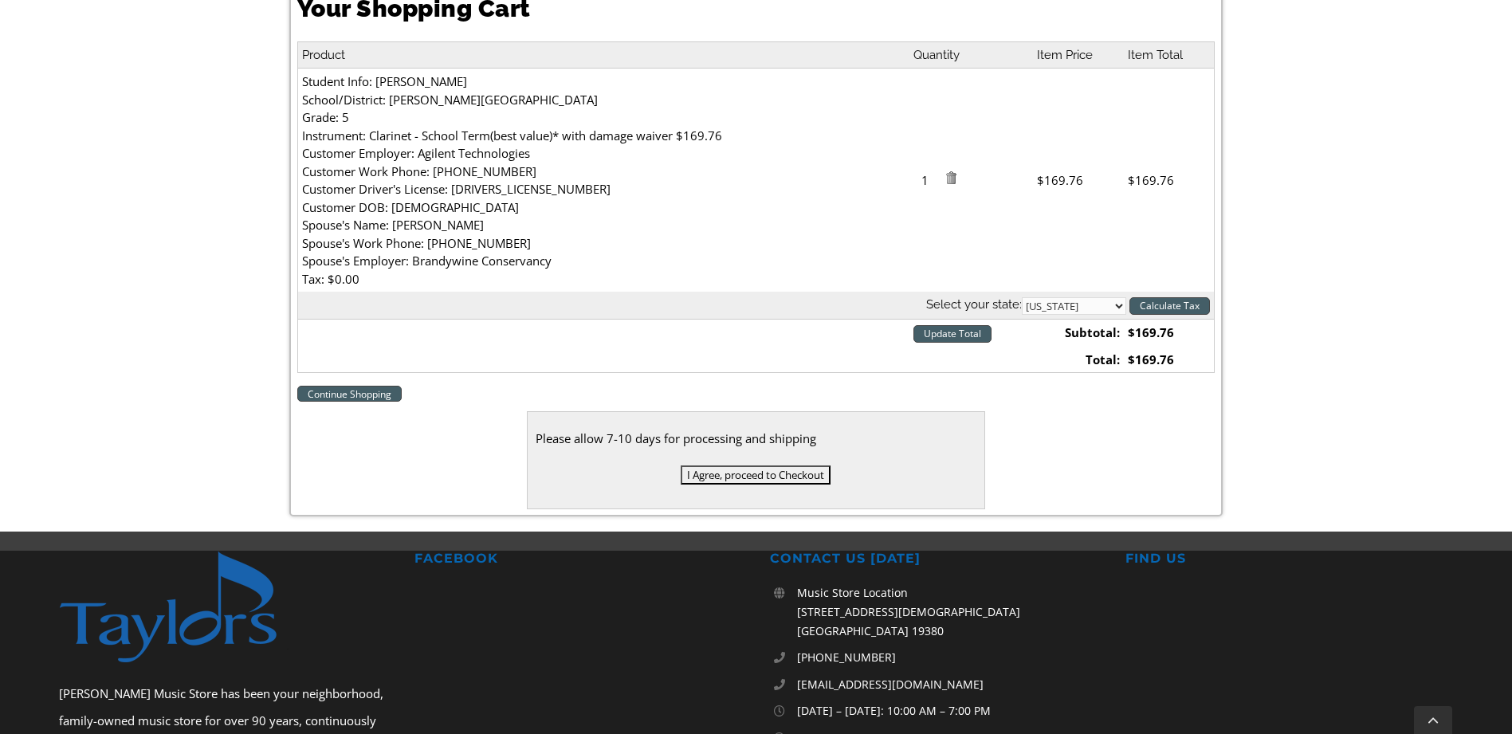
click at [765, 477] on input "I Agree, proceed to Checkout" at bounding box center [756, 474] width 150 height 19
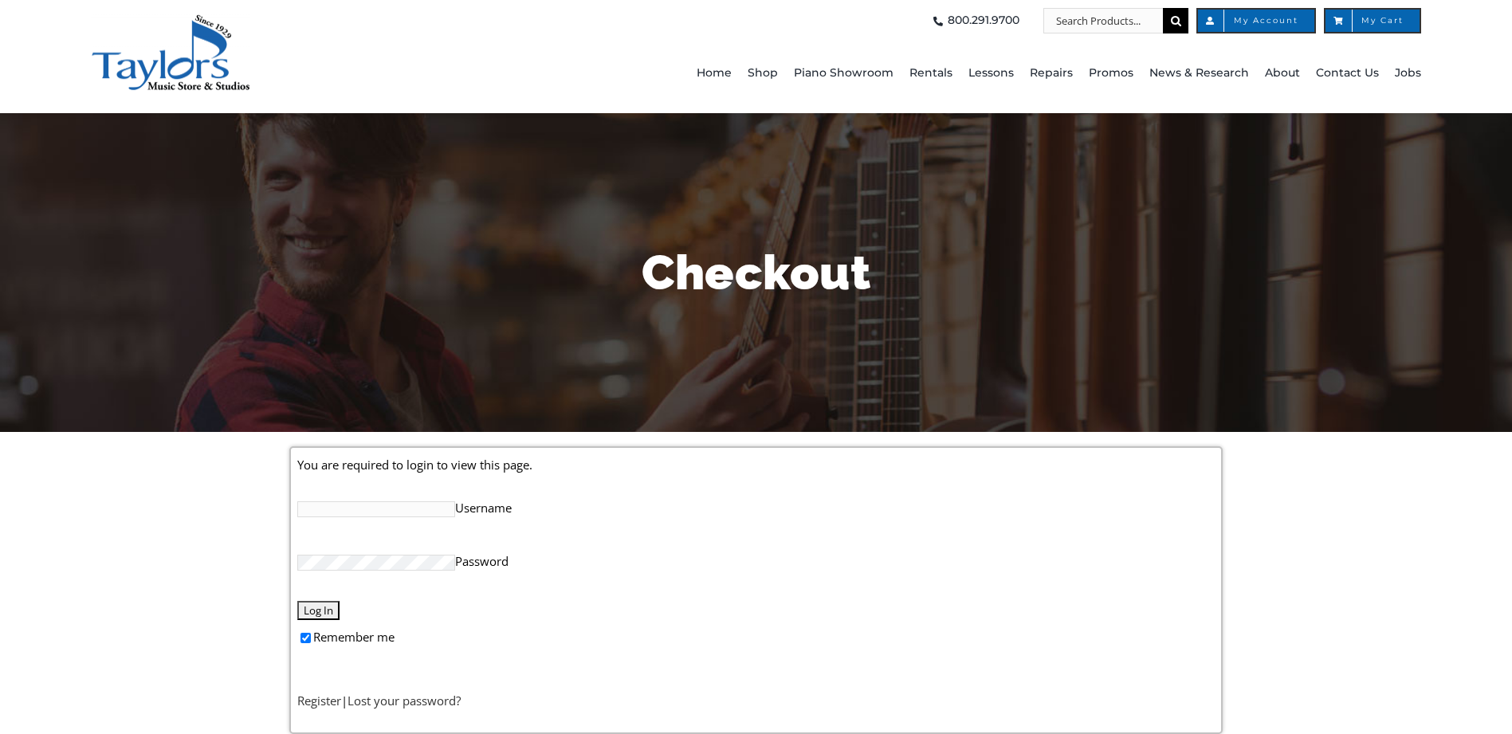
type input "[PERSON_NAME][EMAIL_ADDRESS][PERSON_NAME][DOMAIN_NAME]"
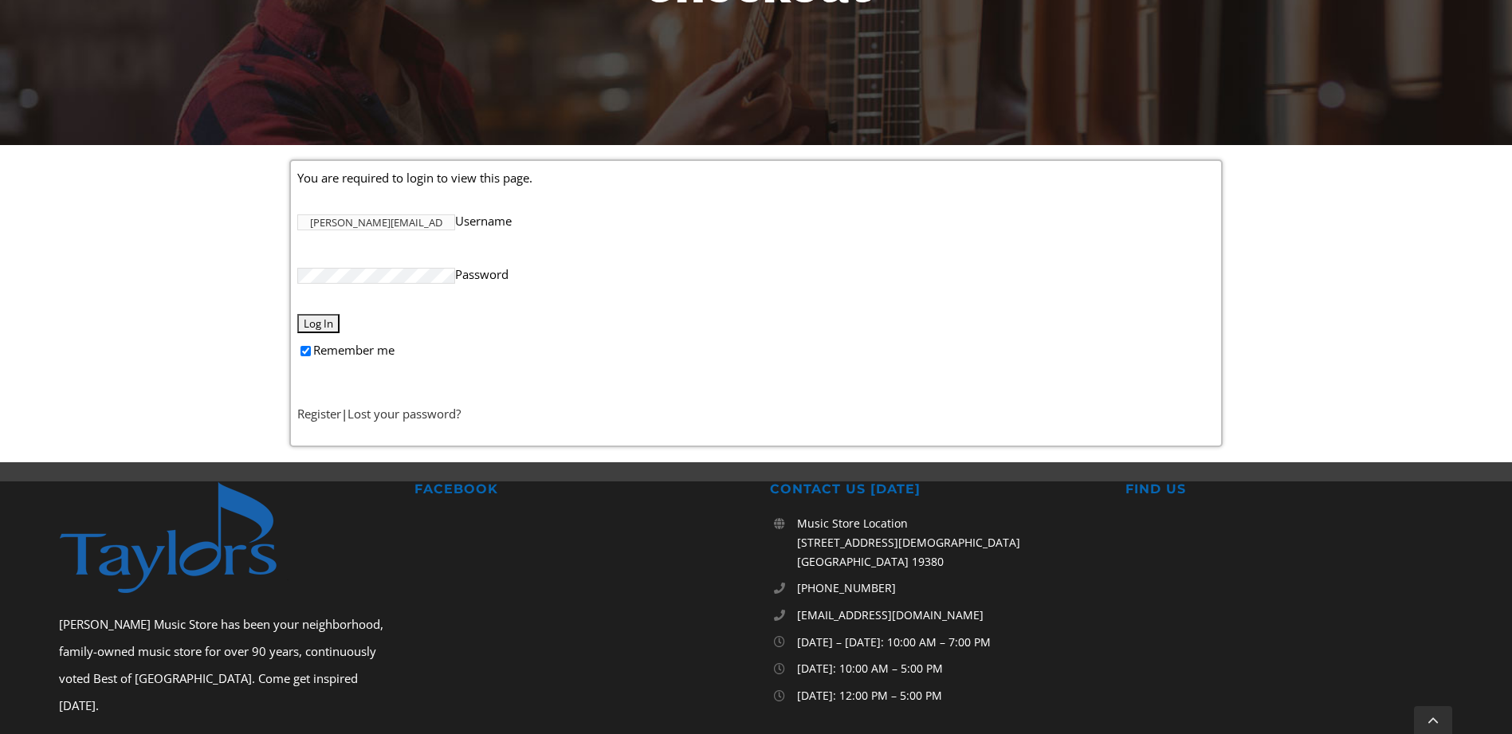
click at [328, 326] on input "Log In" at bounding box center [318, 323] width 42 height 19
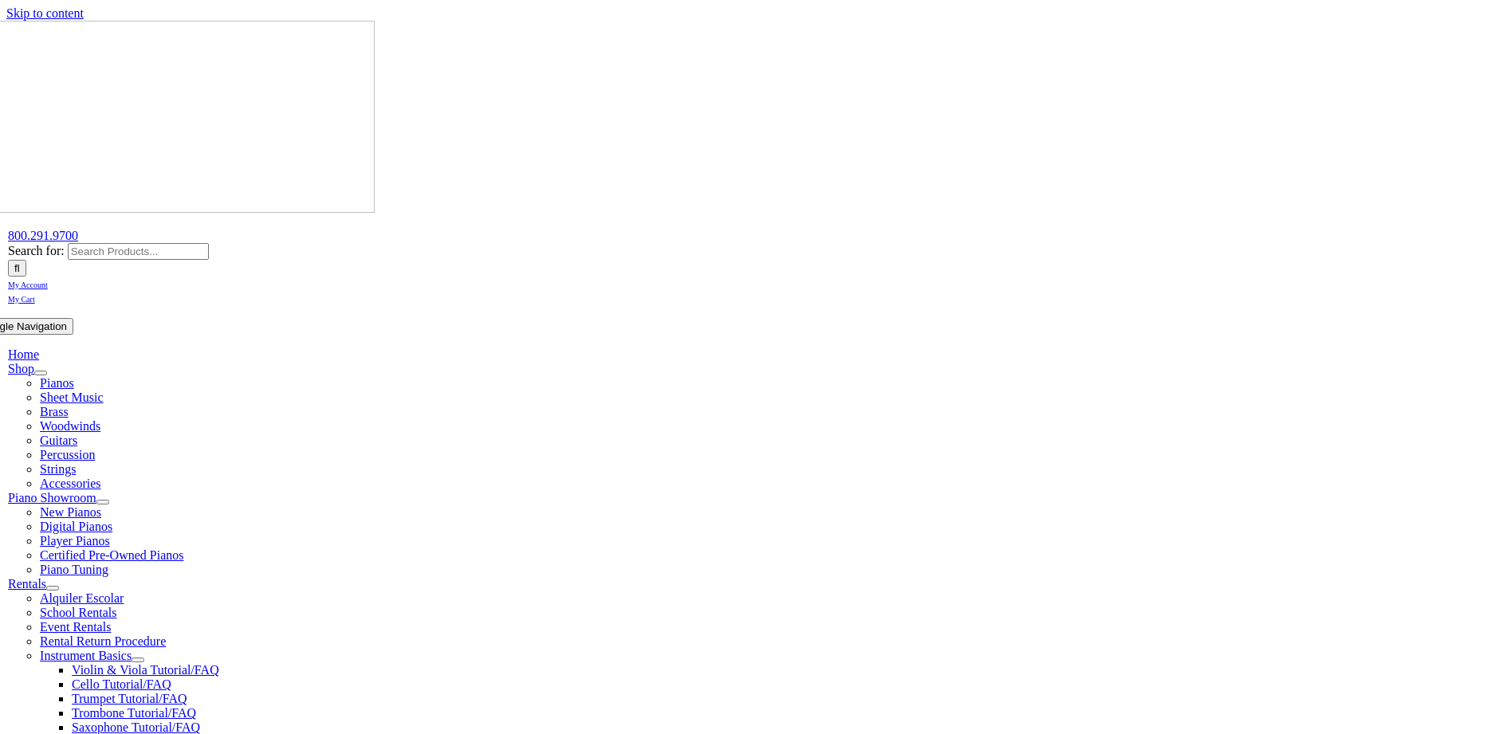
select select
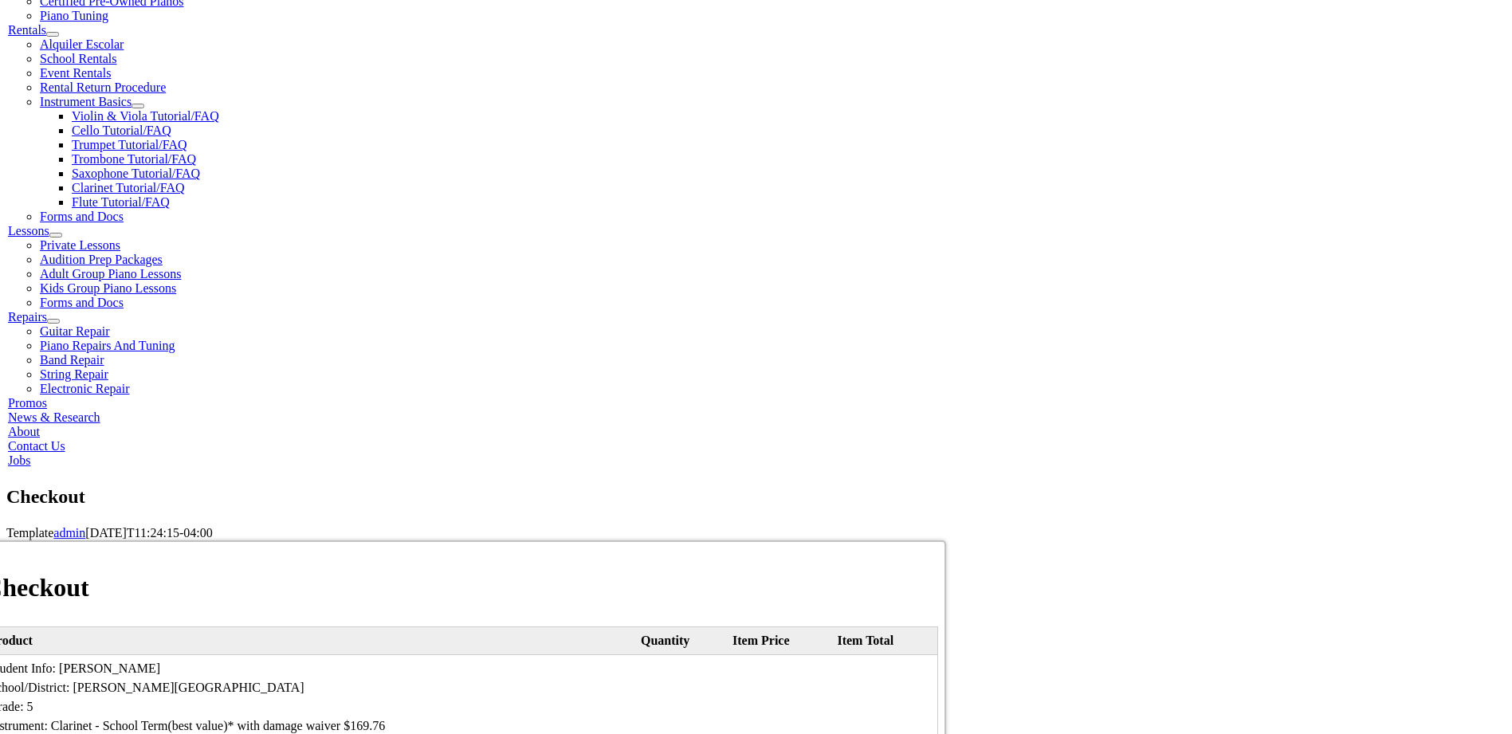
scroll to position [574, 0]
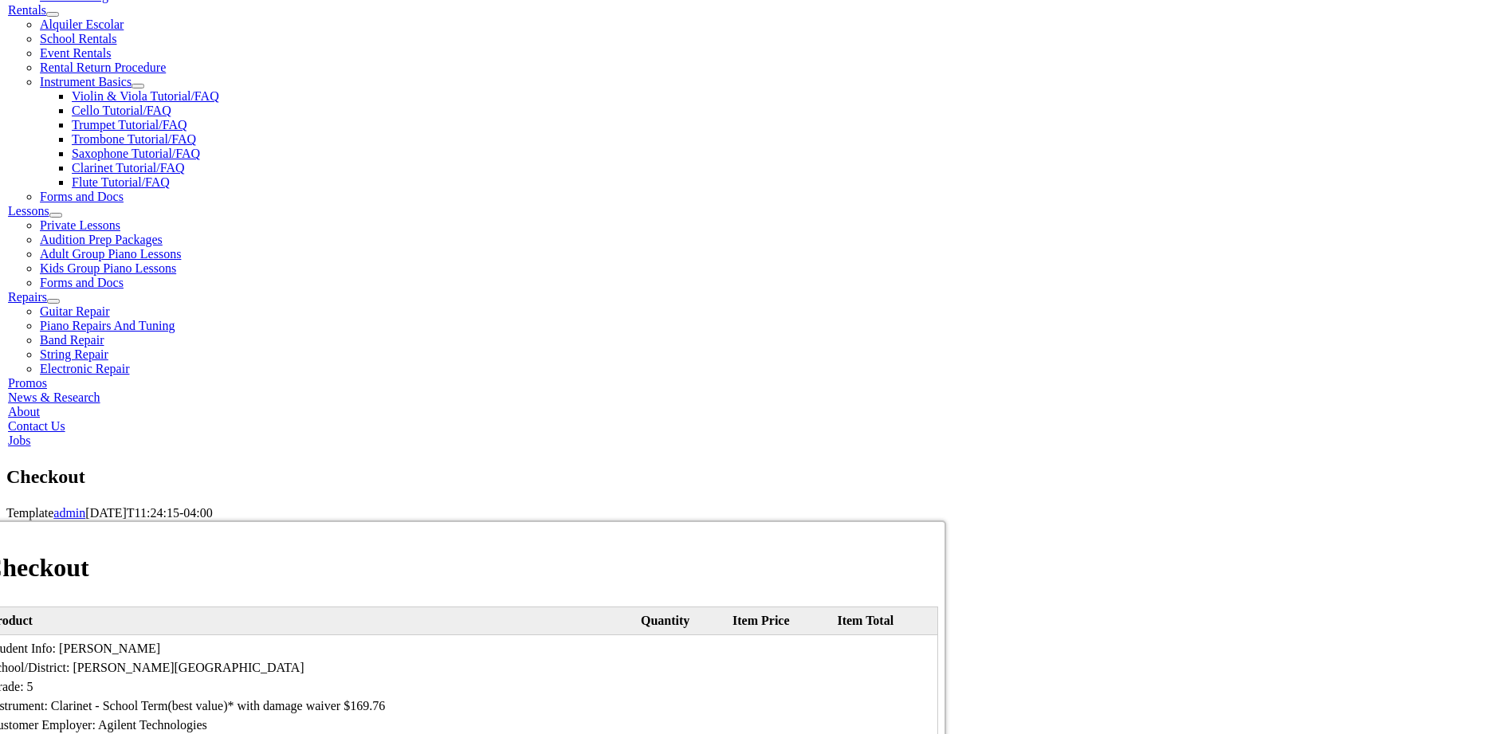
type input "[PERSON_NAME]"
type input "[STREET_ADDRESS][PERSON_NAME]"
type input "19805"
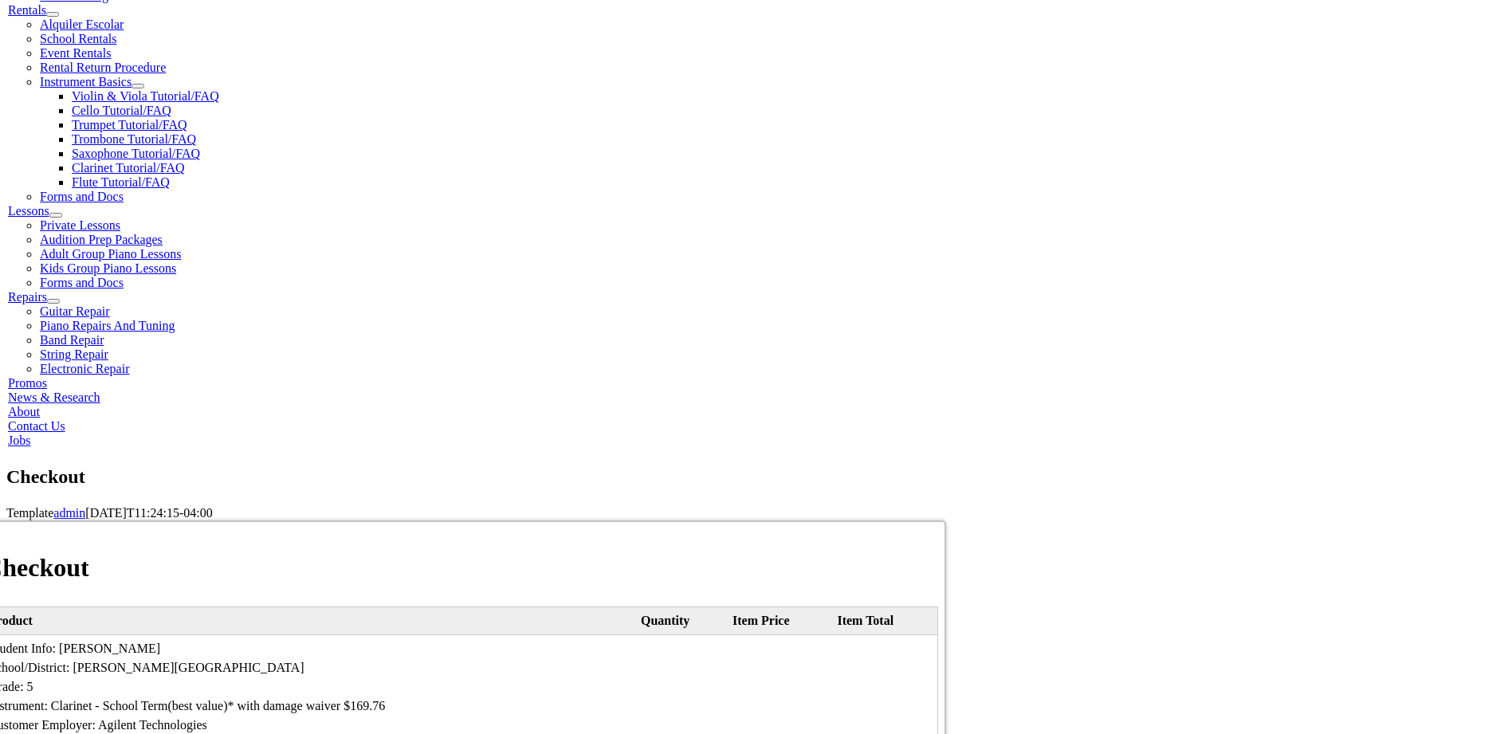
type input "Wilmington"
select select "DE"
type input "19805-2837"
type input "5402395264"
type input "[PERSON_NAME][EMAIL_ADDRESS][PERSON_NAME][DOMAIN_NAME]"
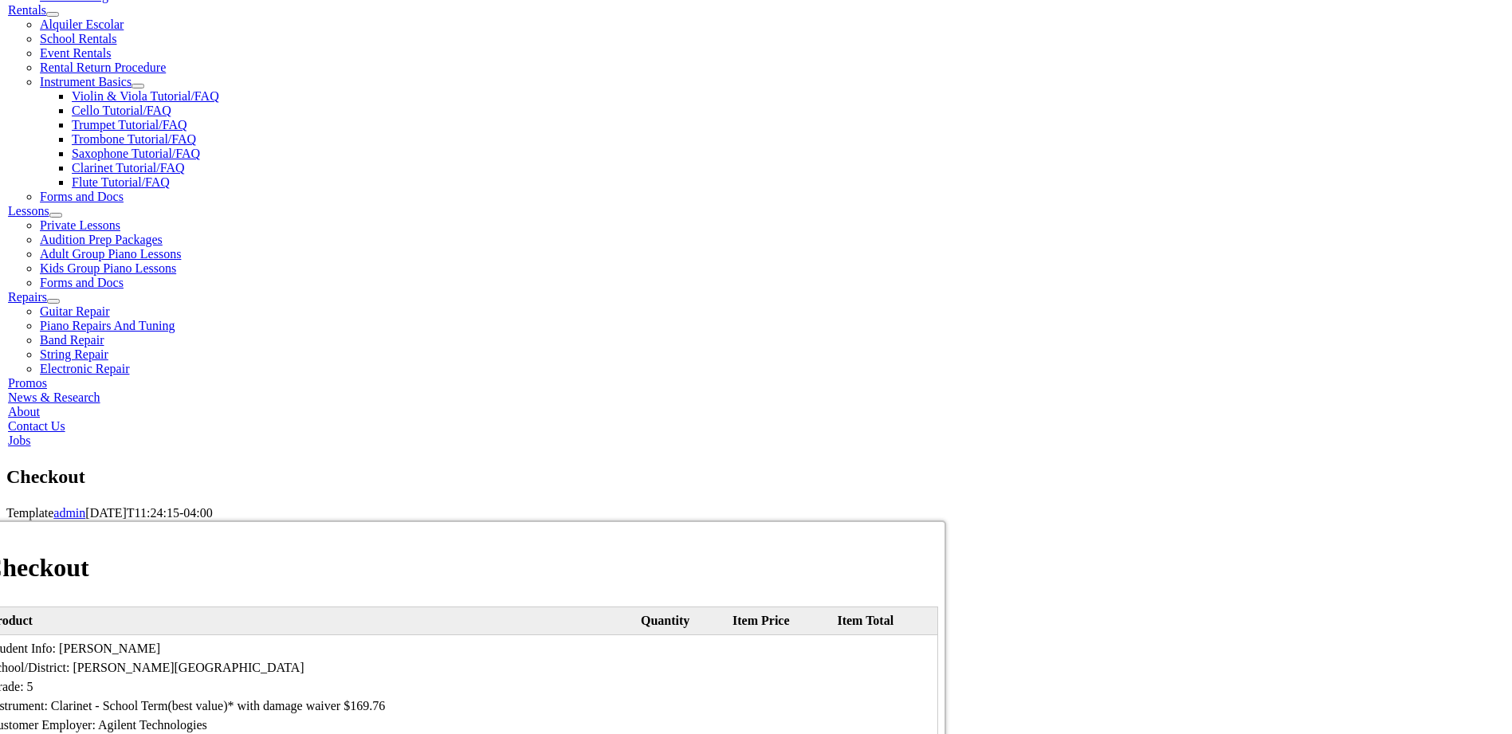
select select "visa"
type input "[CREDIT_CARD_NUMBER]"
select select "06"
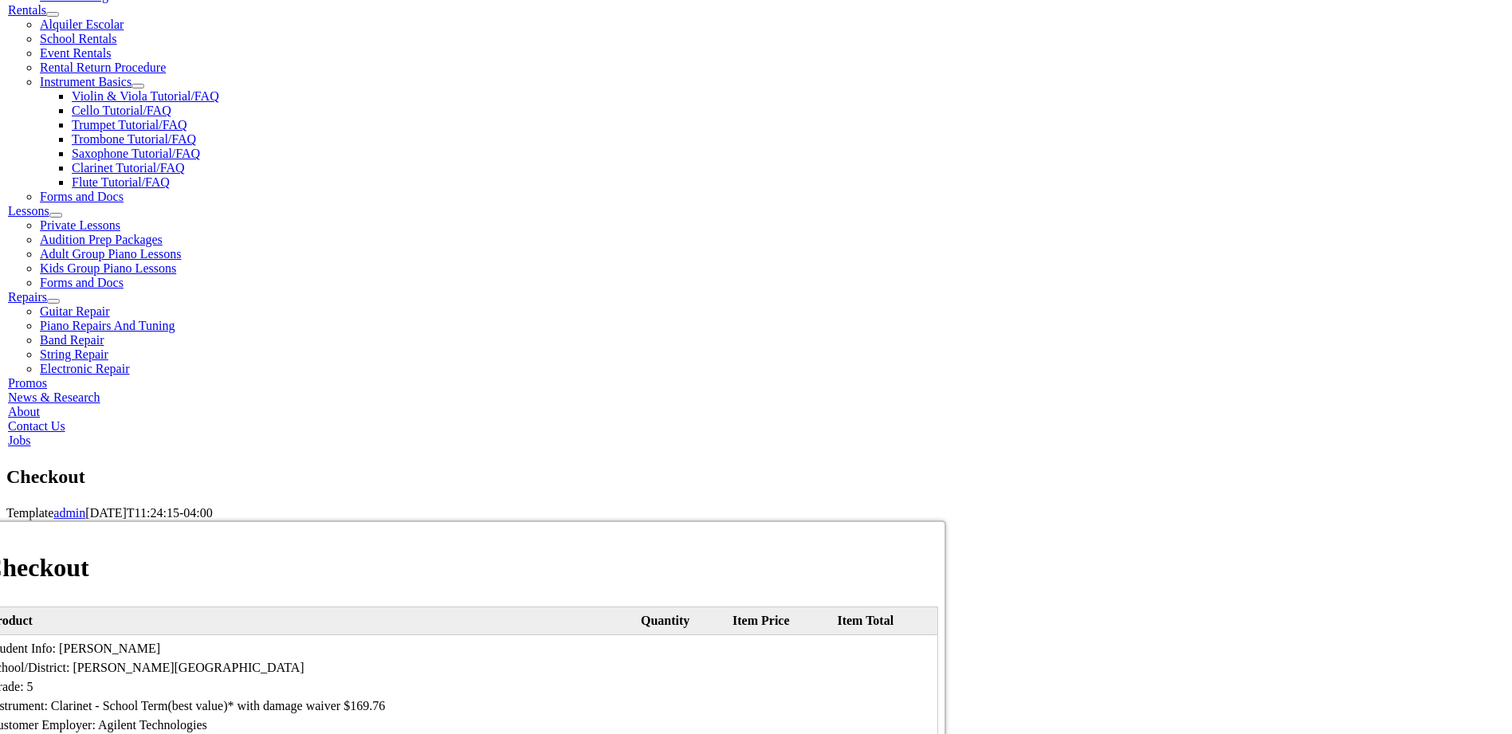
select select "2027"
type input "829"
